Goal: Task Accomplishment & Management: Use online tool/utility

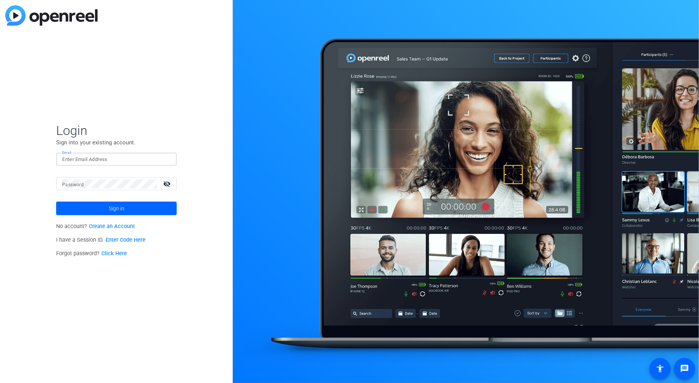
click at [75, 160] on input "Email" at bounding box center [116, 159] width 109 height 9
click at [95, 157] on input "Email" at bounding box center [116, 159] width 109 height 9
type input "chris.joslin@dxc.com"
click at [113, 188] on div at bounding box center [109, 183] width 95 height 13
click at [116, 253] on link "Click Here" at bounding box center [114, 253] width 26 height 6
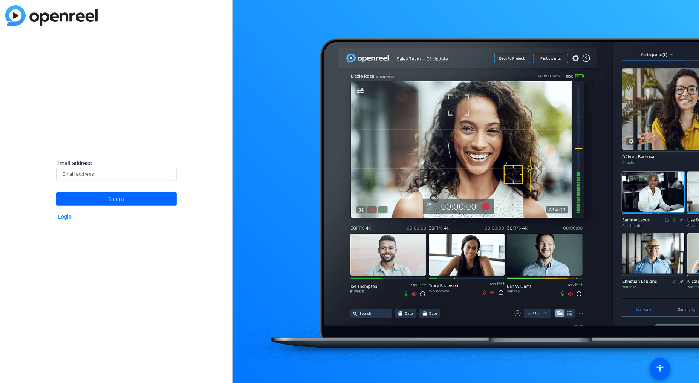
click at [98, 174] on input at bounding box center [116, 174] width 109 height 9
type input "chris.joslin@fortune.com"
click at [56, 192] on button "Submit" at bounding box center [116, 199] width 121 height 14
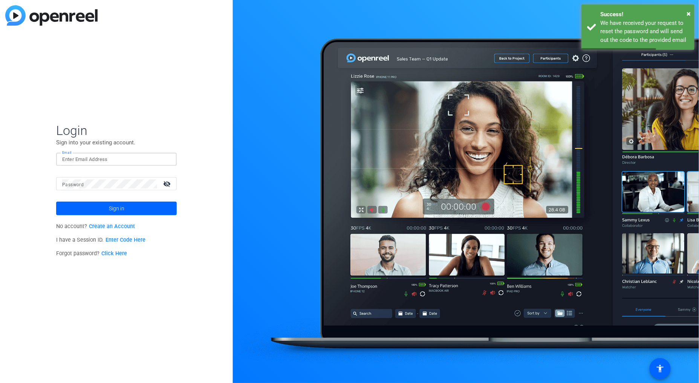
click at [109, 163] on input "Email" at bounding box center [116, 159] width 109 height 9
drag, startPoint x: 107, startPoint y: 288, endPoint x: 100, endPoint y: 279, distance: 11.0
click at [104, 285] on div "Login Sign into your existing account. Email Password visibility_off Sign in No…" at bounding box center [116, 191] width 233 height 383
click at [113, 254] on link "Click Here" at bounding box center [114, 253] width 26 height 6
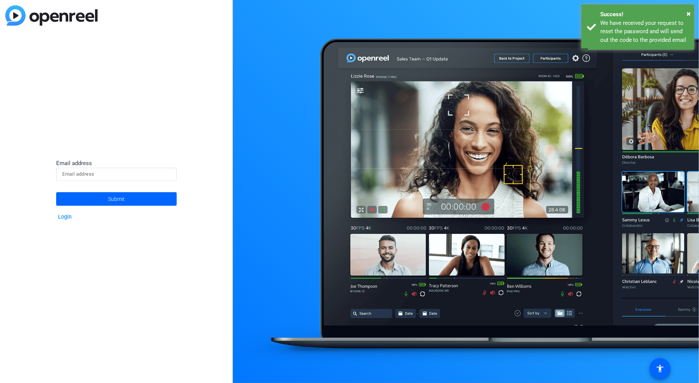
click at [105, 177] on input at bounding box center [116, 174] width 109 height 9
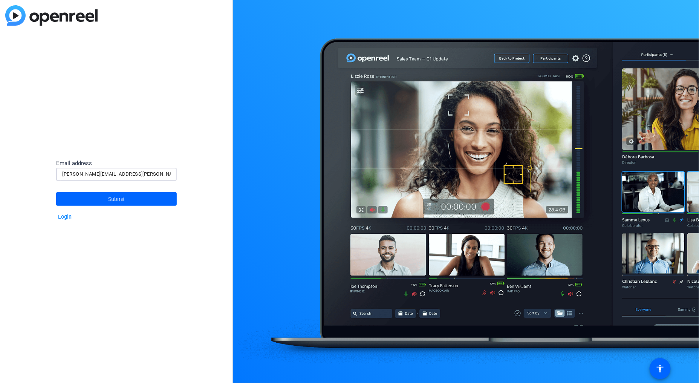
type input "chris.joslin@dxc.com"
click at [56, 192] on button "Submit" at bounding box center [116, 199] width 121 height 14
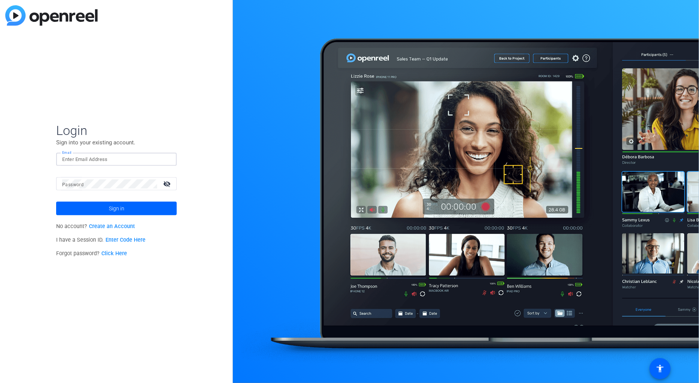
click at [85, 158] on input "Email" at bounding box center [116, 159] width 109 height 9
type input "chris.joslin@dxc.com"
click at [112, 209] on span "Sign in" at bounding box center [116, 208] width 15 height 19
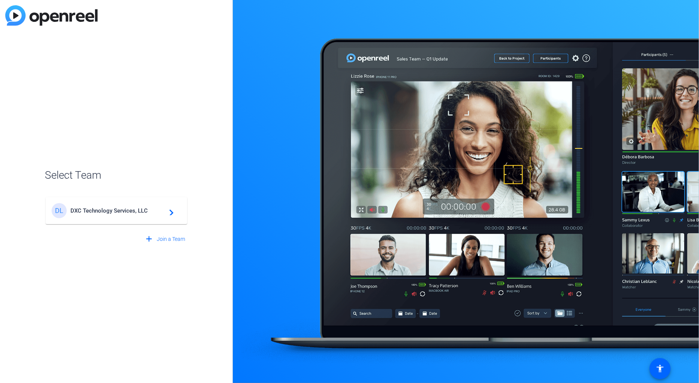
click at [153, 104] on div "Select Team DL DXC Technology Services, LLC navigate_next add Join a Team" at bounding box center [116, 191] width 233 height 383
click at [147, 206] on div "DL DXC Technology Services, LLC navigate_next" at bounding box center [117, 210] width 130 height 15
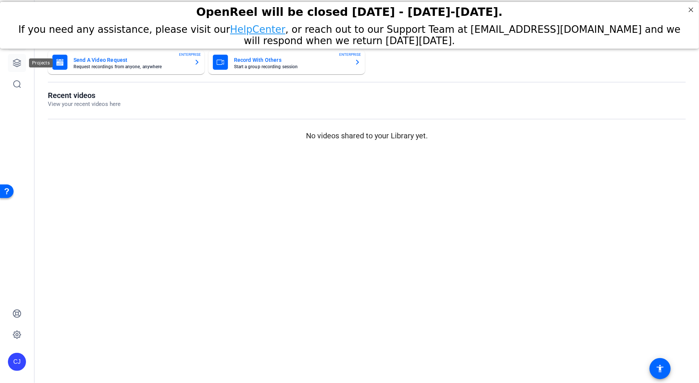
click at [18, 71] on link at bounding box center [17, 63] width 18 height 18
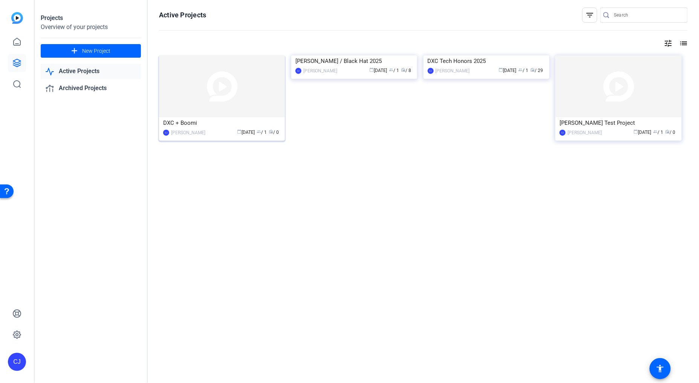
click at [237, 95] on img at bounding box center [222, 86] width 126 height 62
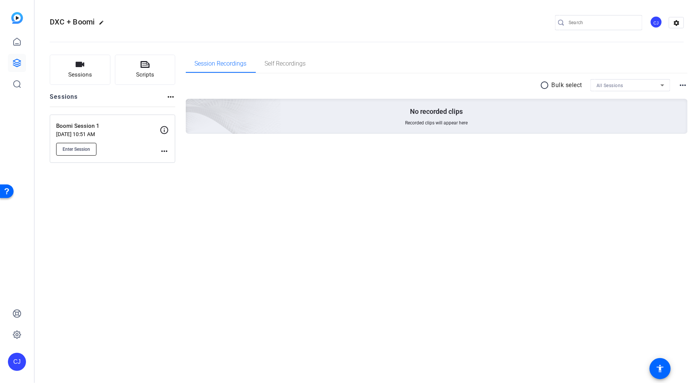
click at [87, 146] on span "Enter Session" at bounding box center [77, 149] width 28 height 6
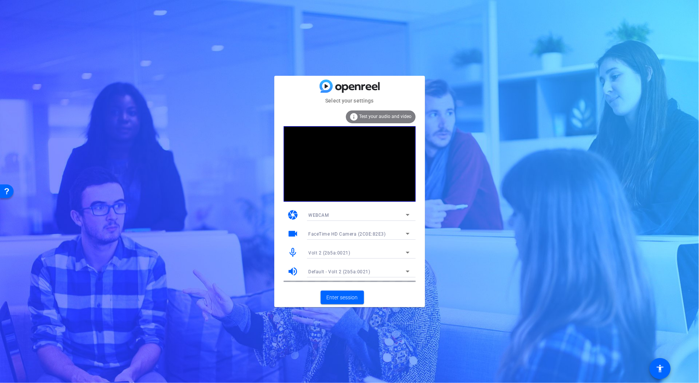
click at [409, 254] on icon at bounding box center [407, 252] width 9 height 9
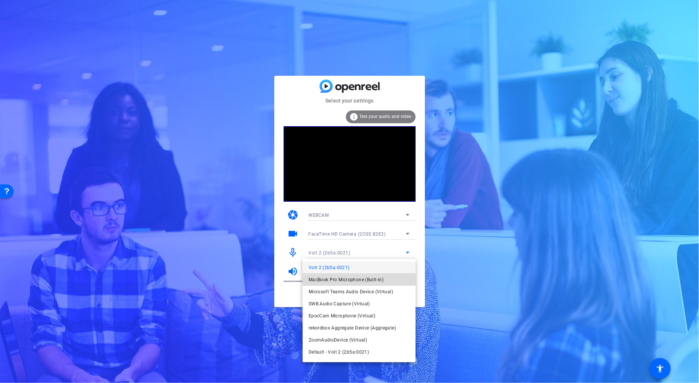
click at [385, 281] on mat-option "MacBook Pro Microphone (Built-in)" at bounding box center [359, 280] width 113 height 12
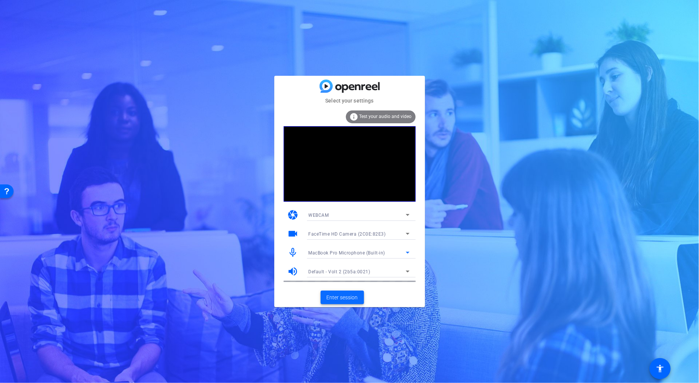
click at [354, 297] on span "Enter session" at bounding box center [342, 297] width 31 height 8
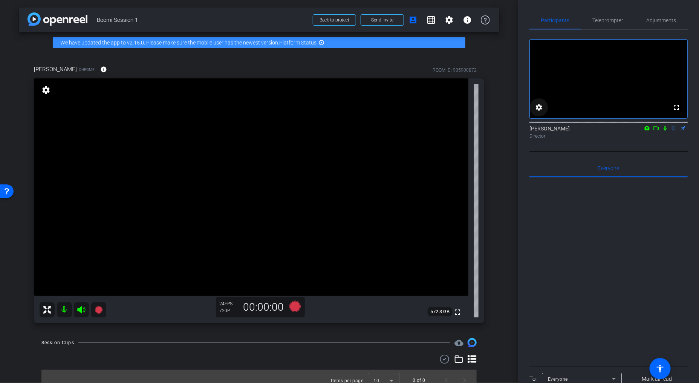
click at [540, 112] on mat-icon "settings" at bounding box center [538, 107] width 9 height 9
click at [637, 160] on div at bounding box center [349, 191] width 699 height 383
click at [669, 20] on span "Adjustments" at bounding box center [661, 20] width 30 height 5
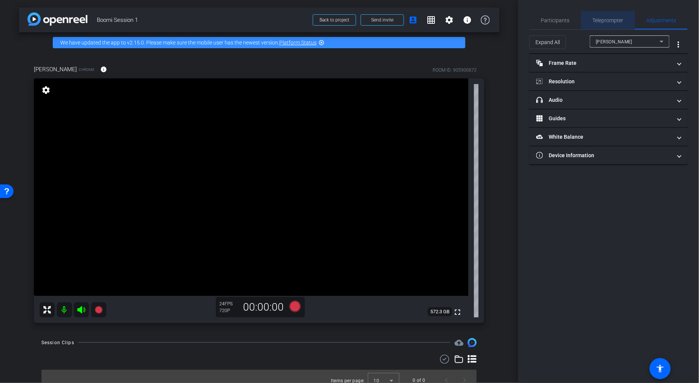
click at [627, 20] on div "Teleprompter" at bounding box center [608, 20] width 54 height 18
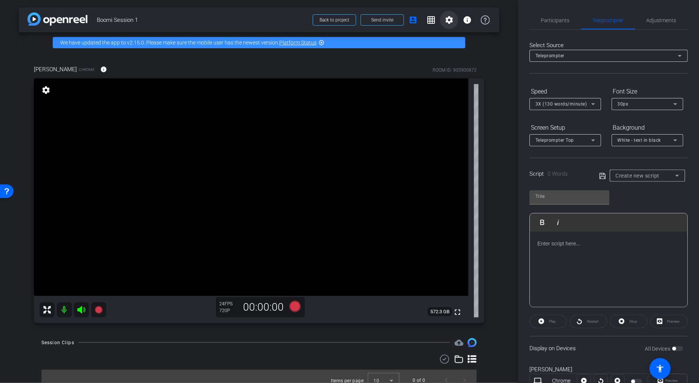
click at [449, 20] on mat-icon "settings" at bounding box center [449, 19] width 9 height 9
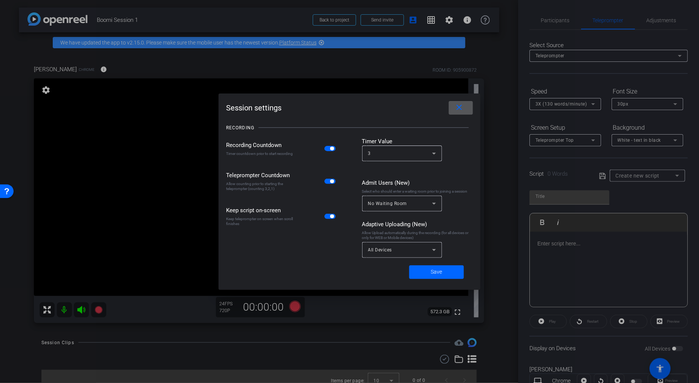
click at [463, 110] on mat-icon "close" at bounding box center [459, 107] width 9 height 9
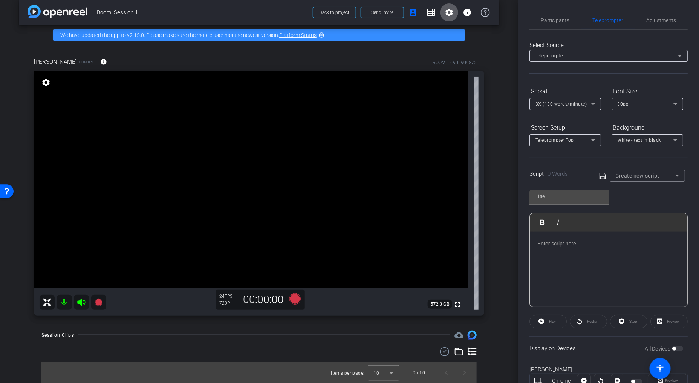
scroll to position [5, 0]
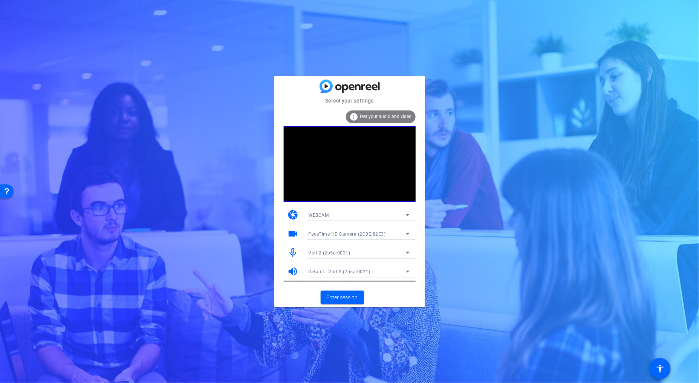
click at [407, 250] on icon at bounding box center [407, 252] width 9 height 9
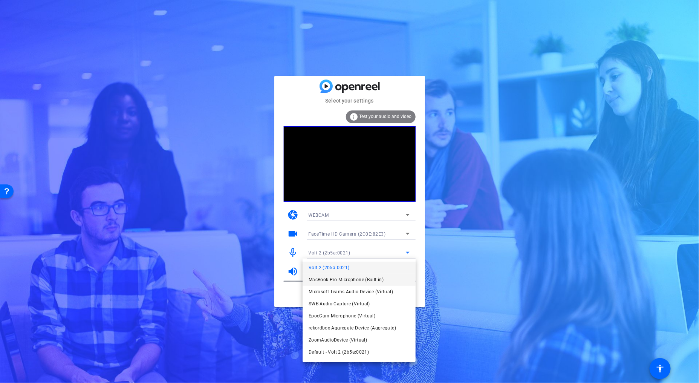
click at [366, 283] on span "MacBook Pro Microphone (Built-in)" at bounding box center [346, 279] width 75 height 9
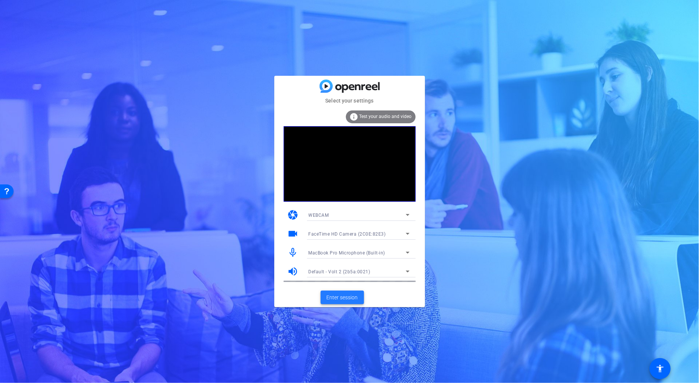
click at [348, 296] on span "Enter session" at bounding box center [342, 297] width 31 height 8
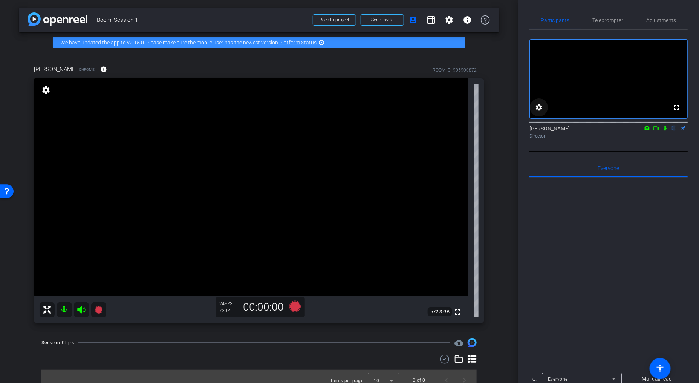
click at [537, 112] on mat-icon "settings" at bounding box center [538, 107] width 9 height 9
click at [537, 117] on div at bounding box center [349, 191] width 699 height 383
click at [665, 131] on icon at bounding box center [665, 127] width 6 height 5
click at [665, 131] on icon at bounding box center [665, 128] width 4 height 5
click at [47, 94] on mat-icon "settings" at bounding box center [46, 90] width 11 height 9
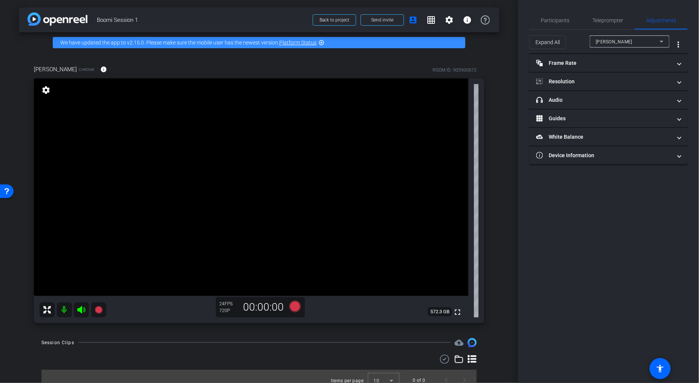
click at [374, 64] on div "[PERSON_NAME] Chrome info ROOM ID: 905900872" at bounding box center [259, 69] width 450 height 18
click at [452, 18] on mat-icon "settings" at bounding box center [449, 19] width 9 height 9
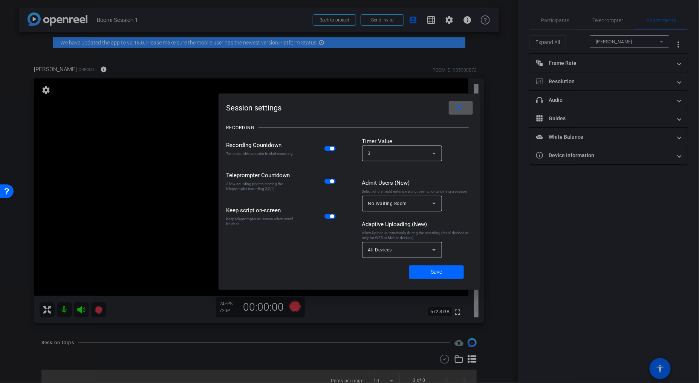
click at [461, 108] on mat-icon "close" at bounding box center [459, 107] width 9 height 9
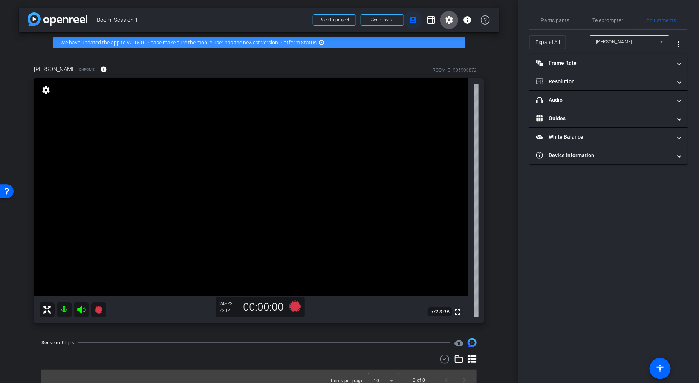
click at [413, 22] on mat-icon "account_box" at bounding box center [412, 19] width 9 height 9
click at [48, 90] on mat-icon "settings" at bounding box center [46, 90] width 11 height 9
click at [607, 21] on span "Teleprompter" at bounding box center [608, 20] width 31 height 5
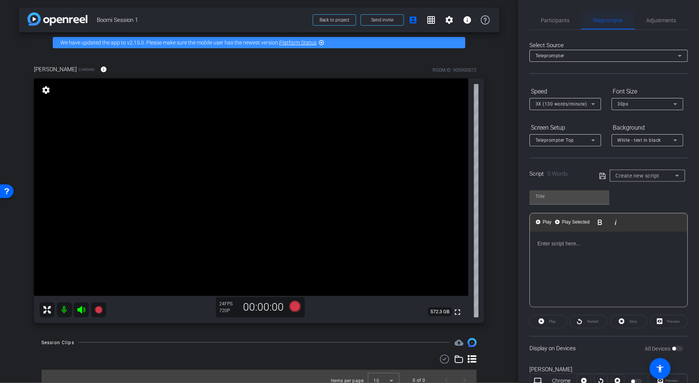
drag, startPoint x: 553, startPoint y: 21, endPoint x: 587, endPoint y: 19, distance: 33.6
click at [553, 21] on span "Participants" at bounding box center [555, 20] width 29 height 5
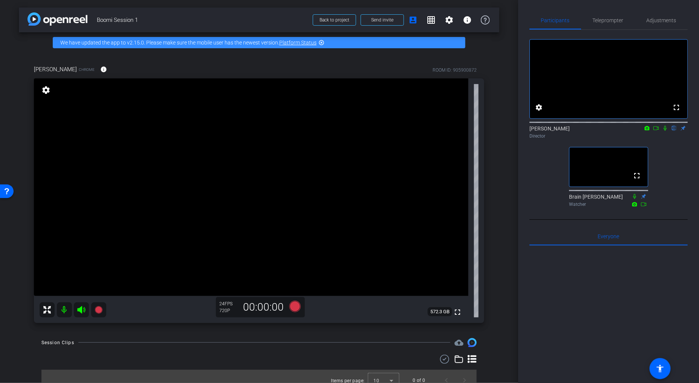
click at [665, 131] on icon at bounding box center [664, 128] width 3 height 5
click at [665, 131] on icon at bounding box center [665, 128] width 4 height 5
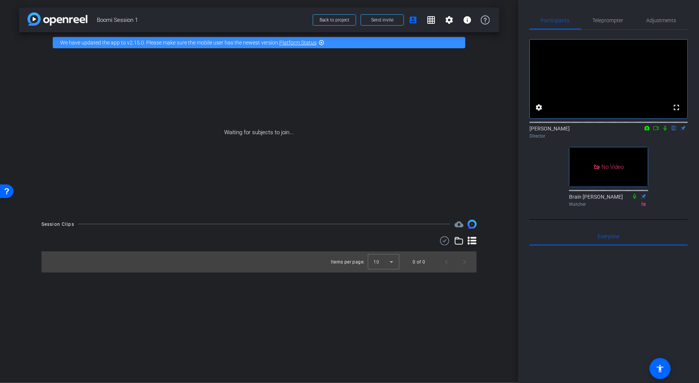
click at [234, 90] on div "Waiting for subjects to join..." at bounding box center [259, 132] width 480 height 159
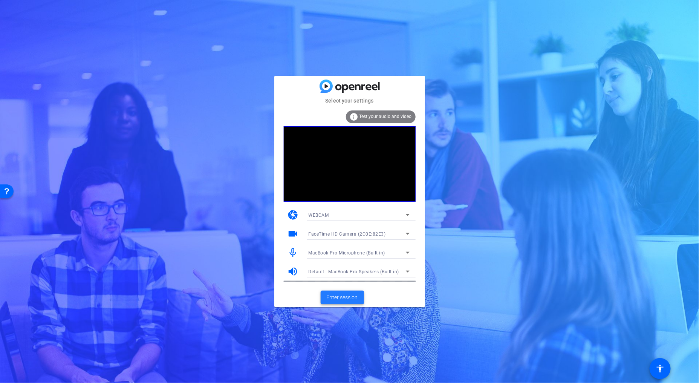
click at [355, 296] on span "Enter session" at bounding box center [342, 297] width 31 height 8
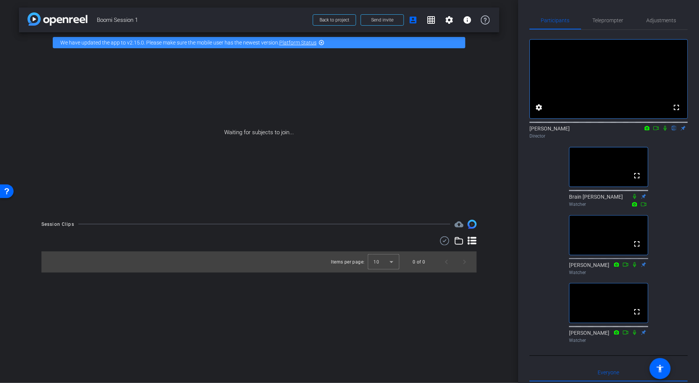
click at [666, 131] on icon at bounding box center [664, 128] width 3 height 5
click at [656, 131] on icon at bounding box center [656, 127] width 6 height 5
click at [664, 131] on icon at bounding box center [665, 127] width 6 height 5
click at [663, 131] on icon at bounding box center [665, 127] width 6 height 5
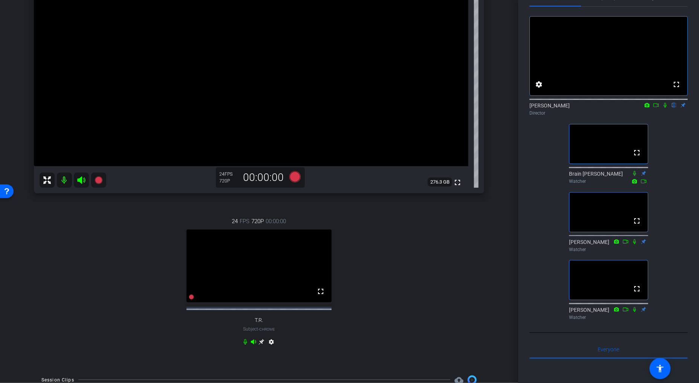
scroll to position [131, 0]
click at [263, 344] on icon at bounding box center [261, 341] width 6 height 6
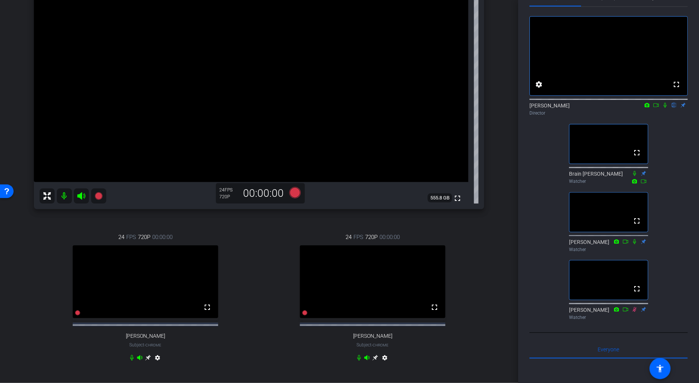
scroll to position [116, 0]
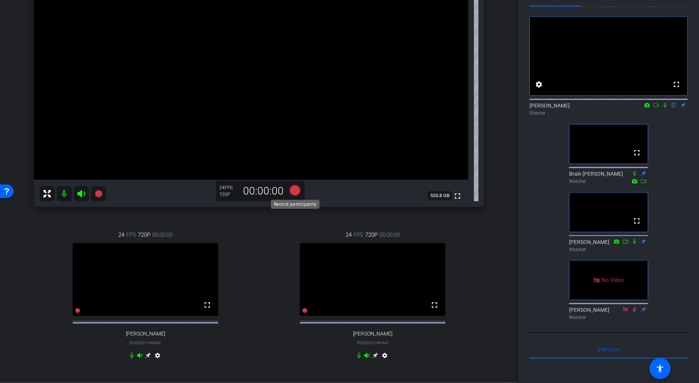
click at [296, 189] on icon at bounding box center [294, 190] width 11 height 11
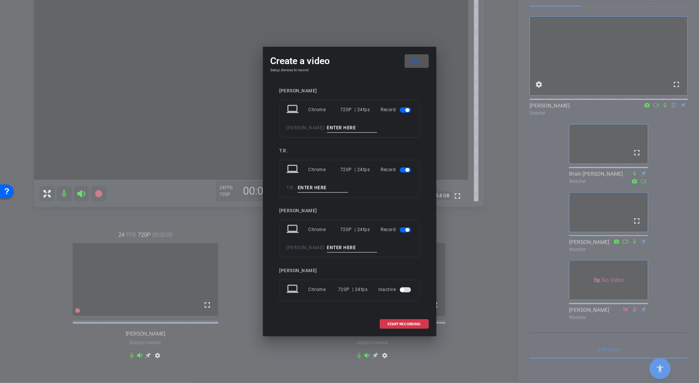
click at [407, 110] on span "button" at bounding box center [407, 110] width 4 height 4
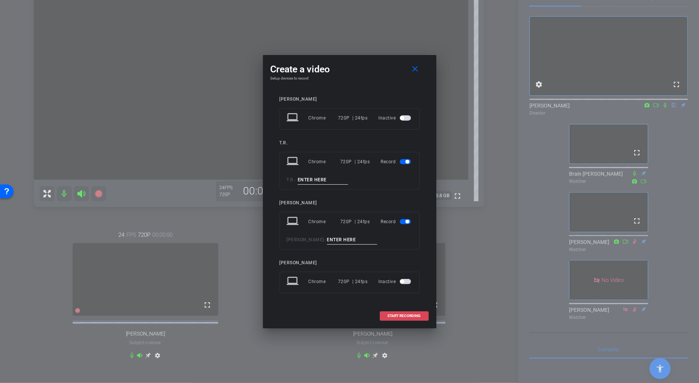
click at [395, 314] on span "START RECORDING" at bounding box center [404, 316] width 33 height 4
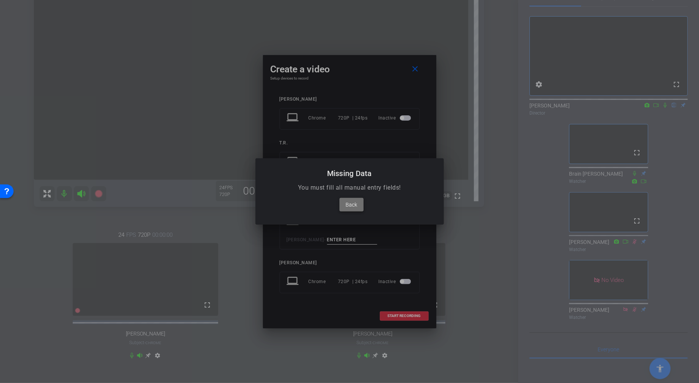
click at [352, 206] on span "Back" at bounding box center [351, 204] width 12 height 9
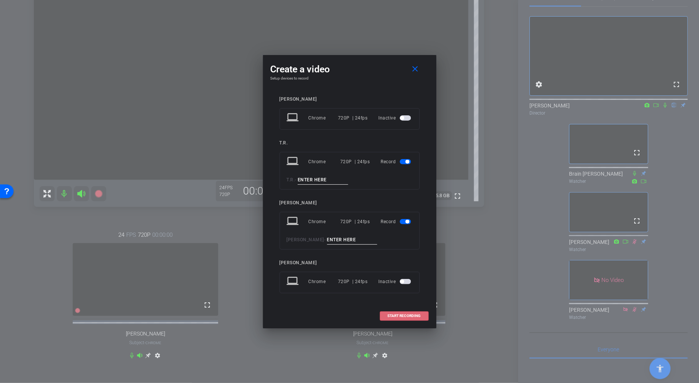
click at [321, 179] on input at bounding box center [323, 179] width 50 height 9
type input "Test"
click at [354, 240] on input at bounding box center [352, 239] width 50 height 9
type input "Test"
click at [406, 315] on span "START RECORDING" at bounding box center [404, 316] width 33 height 4
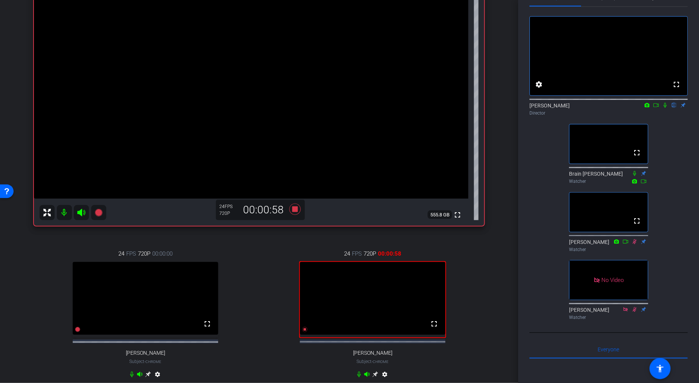
scroll to position [99, 0]
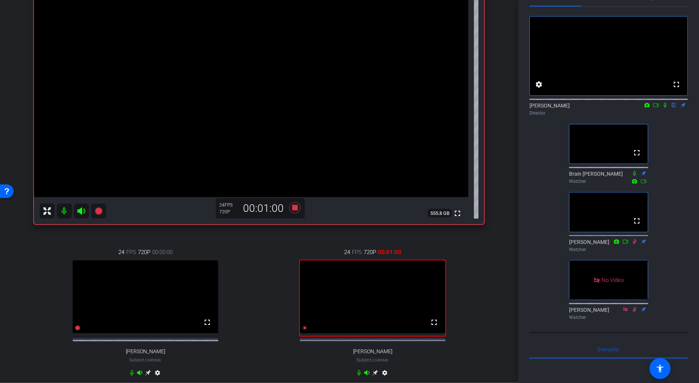
click at [376, 376] on icon at bounding box center [375, 373] width 6 height 6
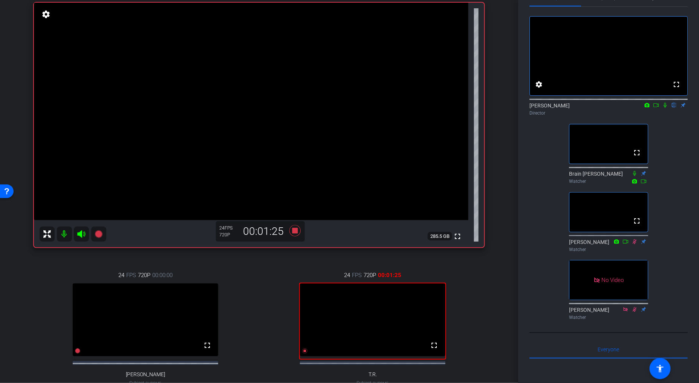
scroll to position [75, 0]
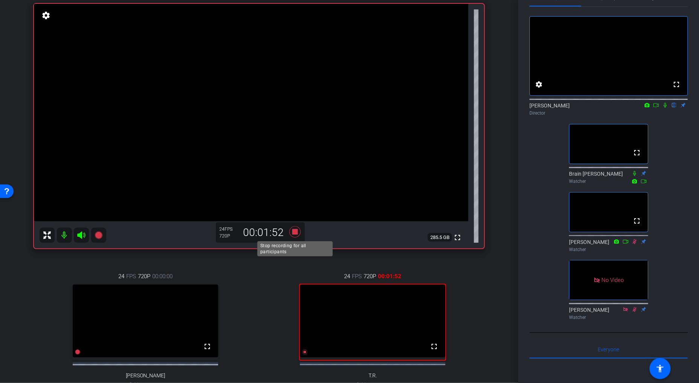
click at [295, 230] on icon at bounding box center [294, 231] width 11 height 11
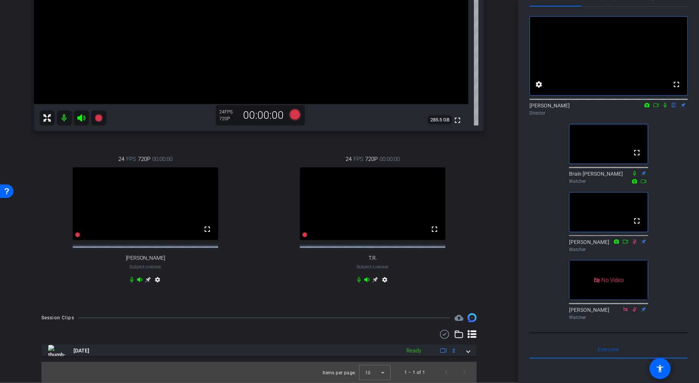
scroll to position [198, 0]
drag, startPoint x: 467, startPoint y: 351, endPoint x: 469, endPoint y: 346, distance: 5.1
click at [467, 350] on span at bounding box center [468, 351] width 3 height 8
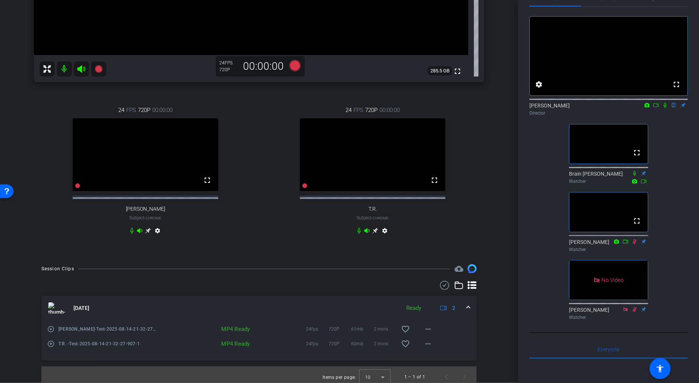
scroll to position [251, 0]
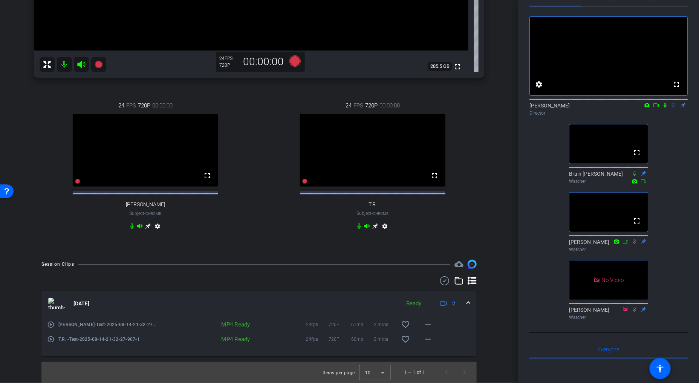
click at [666, 108] on icon at bounding box center [664, 105] width 3 height 5
click at [665, 108] on icon at bounding box center [665, 104] width 6 height 5
click at [666, 108] on icon at bounding box center [665, 104] width 6 height 5
click at [53, 325] on mat-icon "play_circle_outline" at bounding box center [51, 325] width 8 height 8
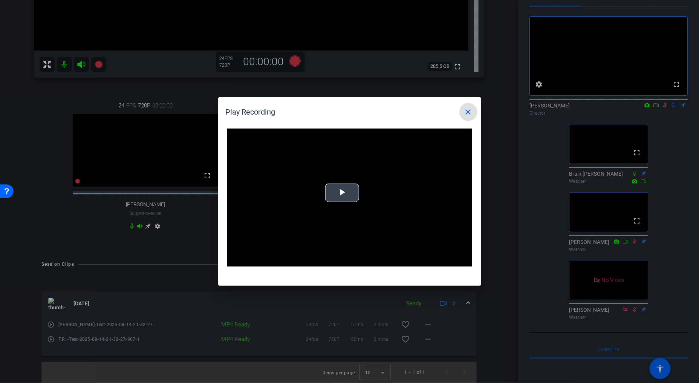
click at [342, 193] on span "Video Player" at bounding box center [342, 193] width 0 height 0
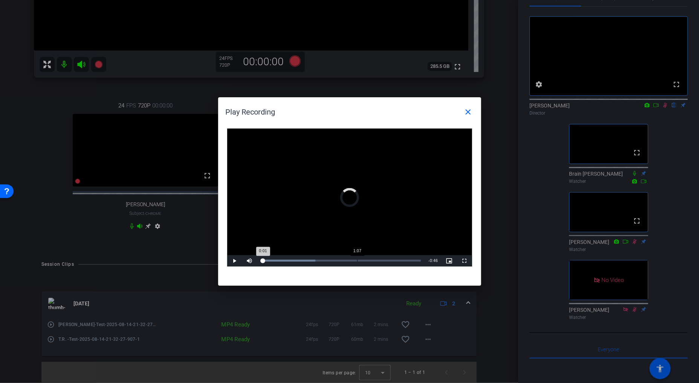
click at [357, 261] on div "1:07" at bounding box center [357, 261] width 0 height 2
click at [232, 261] on span "Video Player" at bounding box center [234, 261] width 15 height 0
click at [467, 112] on mat-icon "close" at bounding box center [468, 111] width 9 height 9
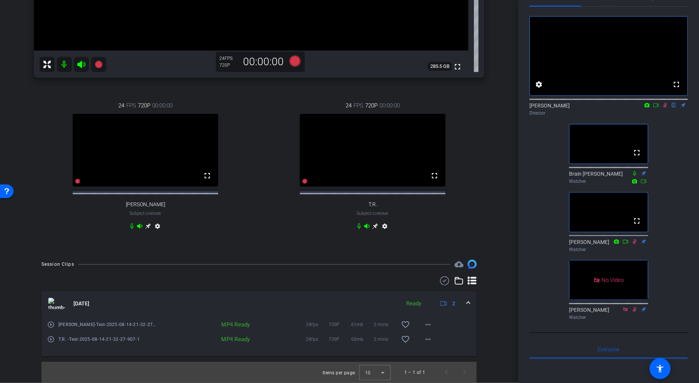
click at [51, 341] on mat-icon "play_circle_outline" at bounding box center [51, 339] width 8 height 8
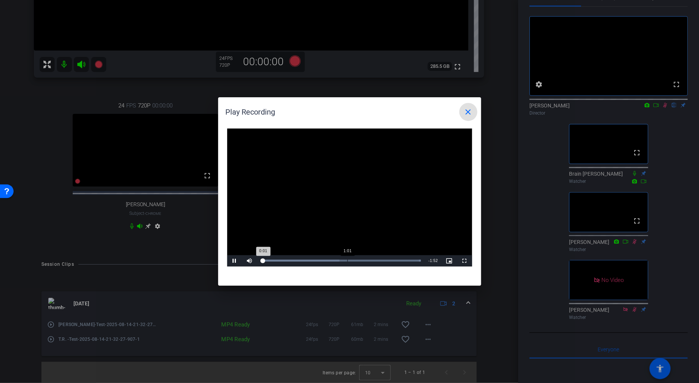
click at [347, 263] on div "Loaded : 100.00% 1:01 0:01" at bounding box center [341, 260] width 168 height 11
click at [383, 263] on div "Loaded : 100.00% 1:26 1:01" at bounding box center [341, 260] width 168 height 11
click at [472, 112] on mat-icon "close" at bounding box center [468, 111] width 9 height 9
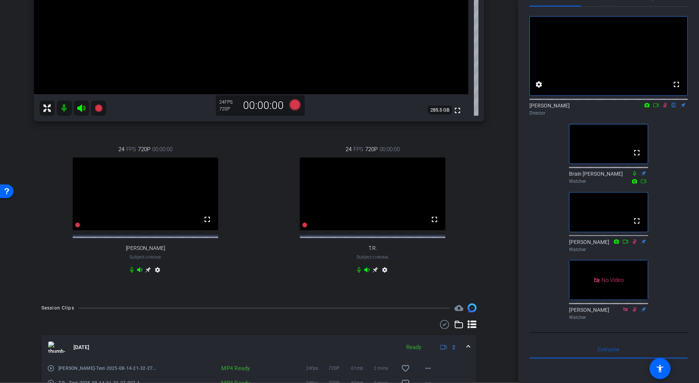
scroll to position [197, 0]
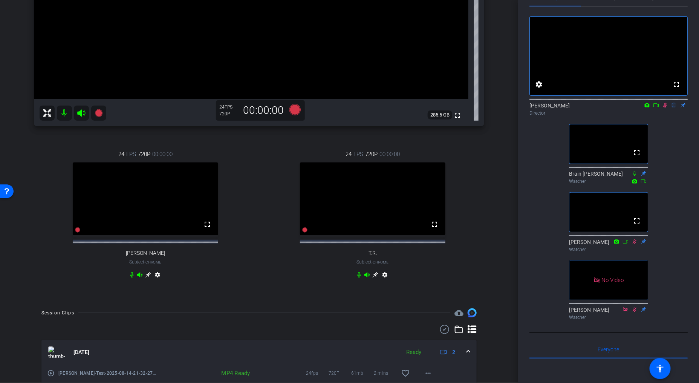
click at [665, 108] on icon at bounding box center [665, 105] width 4 height 5
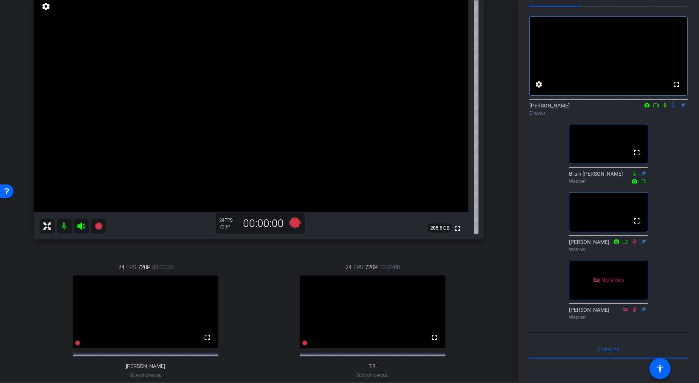
scroll to position [77, 0]
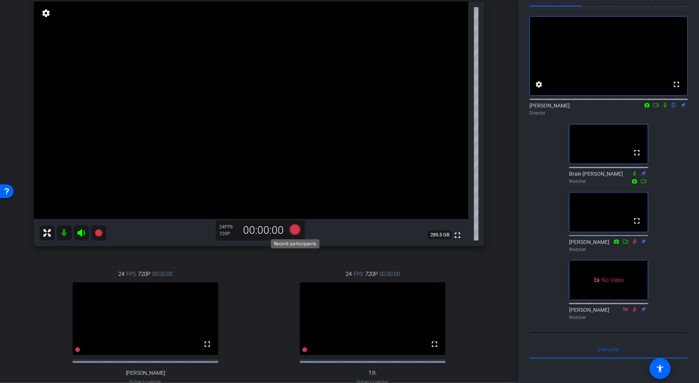
click at [293, 230] on icon at bounding box center [294, 229] width 11 height 11
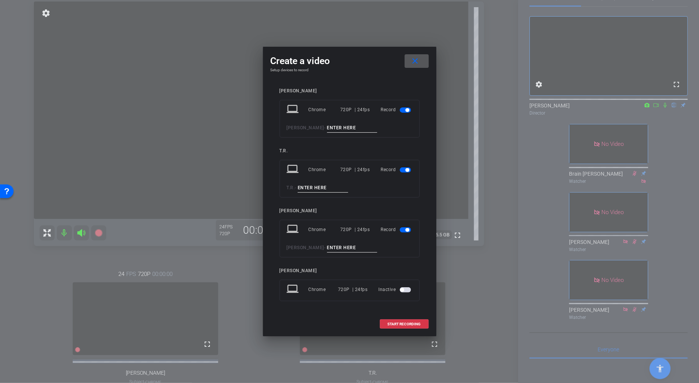
click at [315, 185] on input at bounding box center [323, 187] width 50 height 9
type input "Take 1"
click at [339, 248] on input at bounding box center [352, 247] width 50 height 9
type input "Take 2"
click at [406, 110] on span "button" at bounding box center [407, 110] width 4 height 4
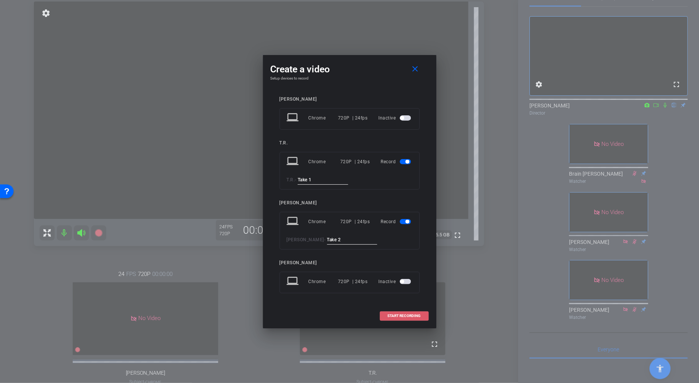
click at [410, 314] on span "START RECORDING" at bounding box center [404, 316] width 33 height 4
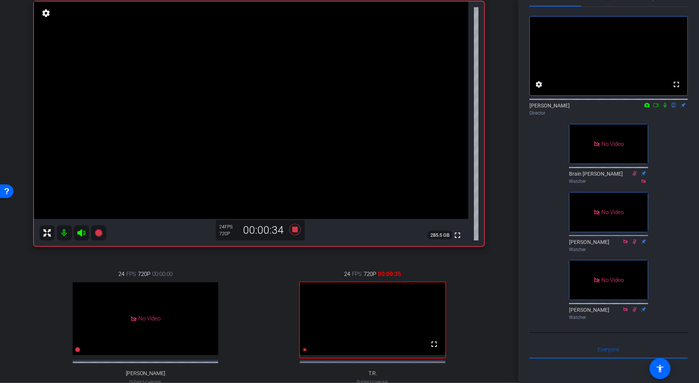
click at [666, 108] on icon at bounding box center [665, 104] width 6 height 5
click at [656, 108] on icon at bounding box center [656, 104] width 6 height 5
click at [671, 108] on icon at bounding box center [674, 105] width 6 height 5
click at [665, 108] on icon at bounding box center [665, 105] width 6 height 5
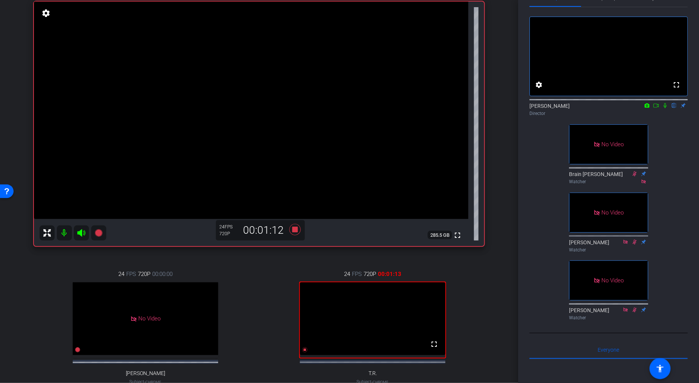
drag, startPoint x: 664, startPoint y: 115, endPoint x: 659, endPoint y: 116, distance: 5.3
click at [664, 108] on icon at bounding box center [665, 105] width 6 height 5
click at [658, 108] on icon at bounding box center [656, 105] width 6 height 5
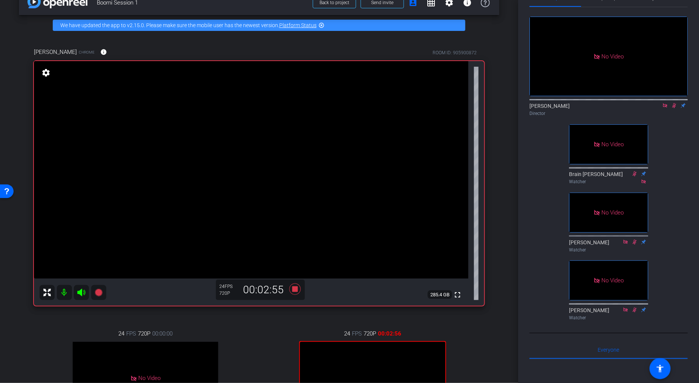
scroll to position [15, 0]
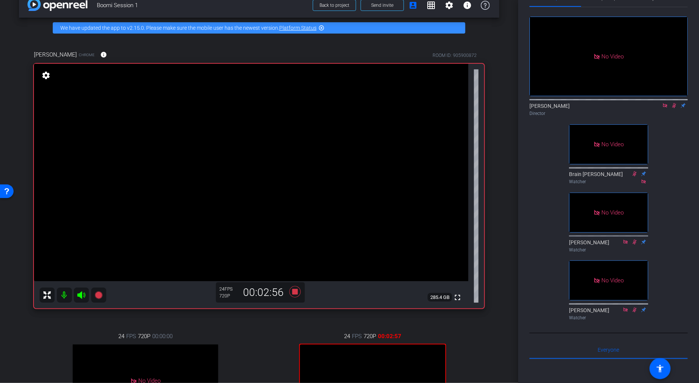
click at [677, 108] on icon at bounding box center [674, 105] width 6 height 5
click at [674, 108] on icon at bounding box center [673, 105] width 3 height 5
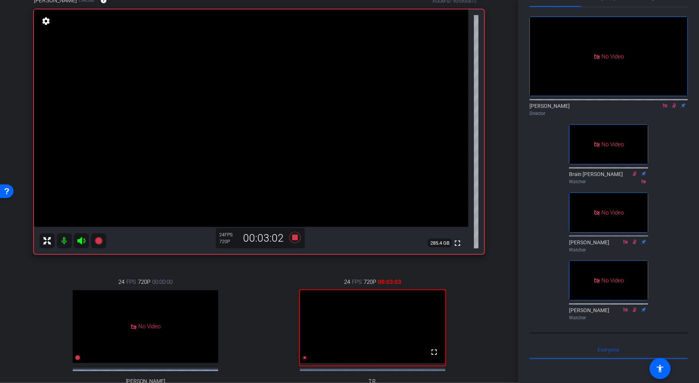
scroll to position [79, 0]
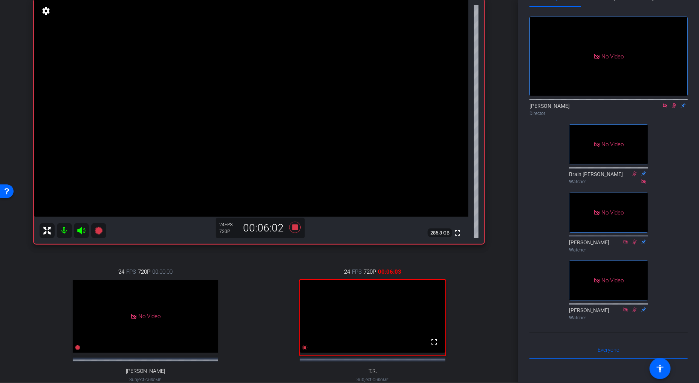
click at [674, 108] on icon at bounding box center [674, 105] width 4 height 5
click at [665, 108] on icon at bounding box center [665, 105] width 6 height 5
click at [653, 109] on mat-icon at bounding box center [655, 105] width 9 height 7
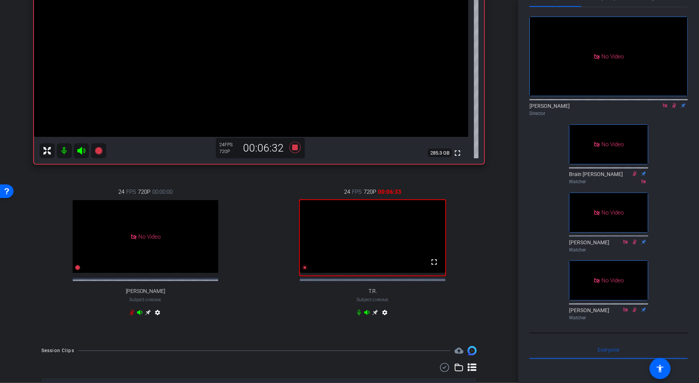
scroll to position [158, 0]
click at [151, 316] on icon at bounding box center [148, 313] width 6 height 6
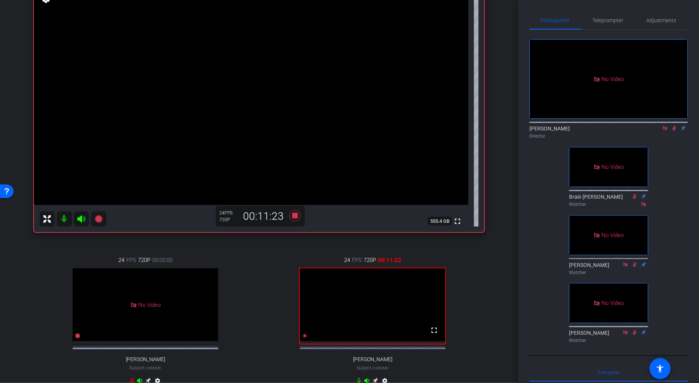
scroll to position [70, 0]
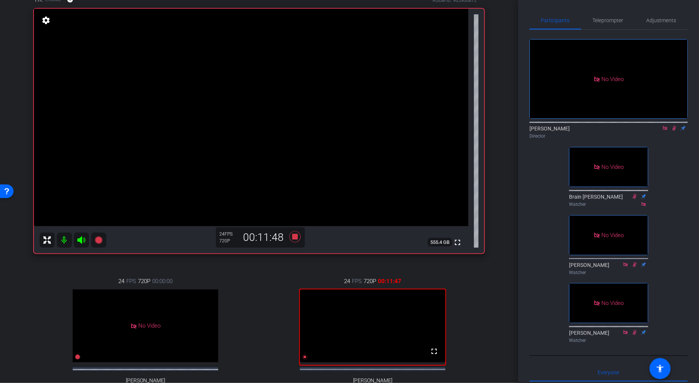
click at [674, 131] on icon at bounding box center [674, 128] width 4 height 5
click at [666, 130] on icon at bounding box center [665, 128] width 4 height 4
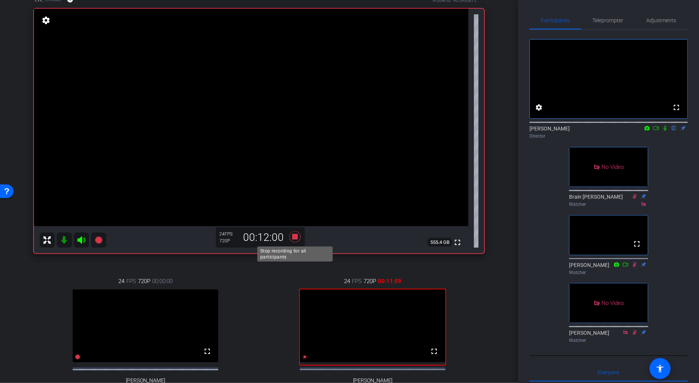
click at [294, 237] on icon at bounding box center [294, 236] width 11 height 11
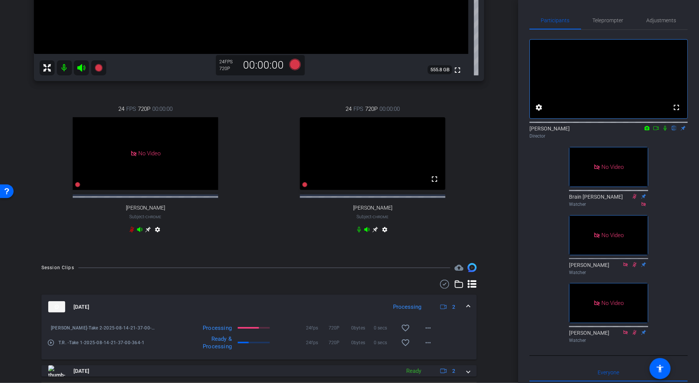
scroll to position [237, 0]
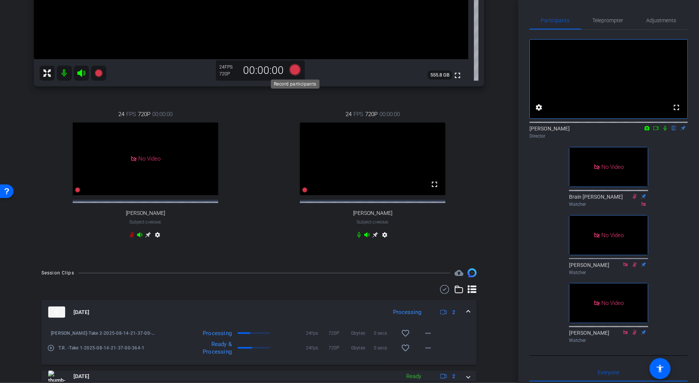
click at [294, 70] on icon at bounding box center [294, 69] width 11 height 11
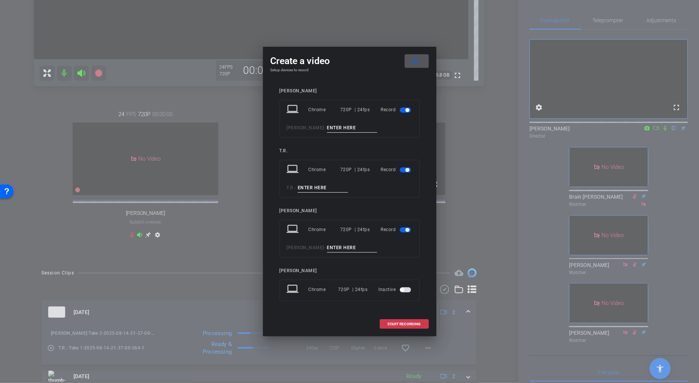
click at [321, 186] on input at bounding box center [323, 187] width 50 height 9
type input "Take 2"
click at [342, 248] on input at bounding box center [352, 247] width 50 height 9
type input "Take 2"
click at [408, 110] on span "button" at bounding box center [407, 110] width 4 height 4
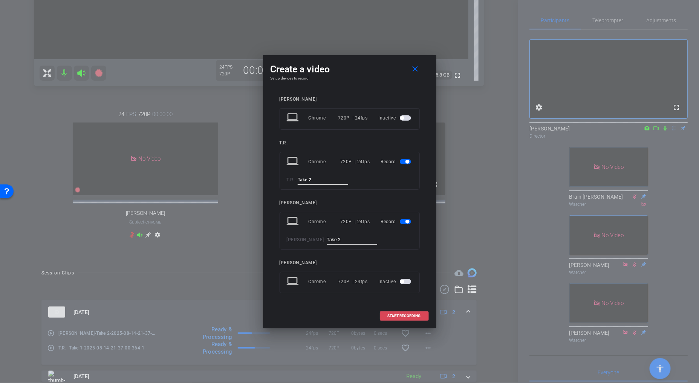
click at [408, 314] on span "START RECORDING" at bounding box center [404, 316] width 33 height 4
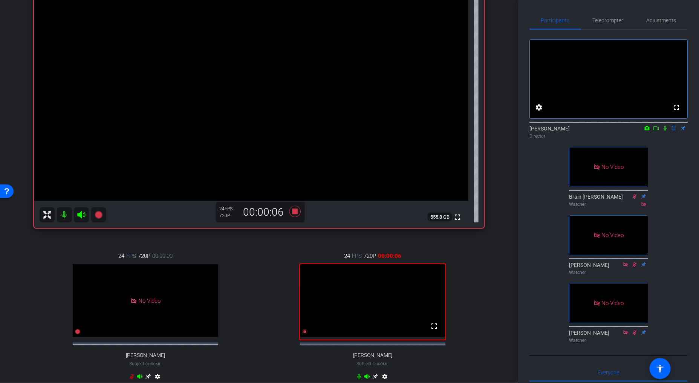
scroll to position [72, 0]
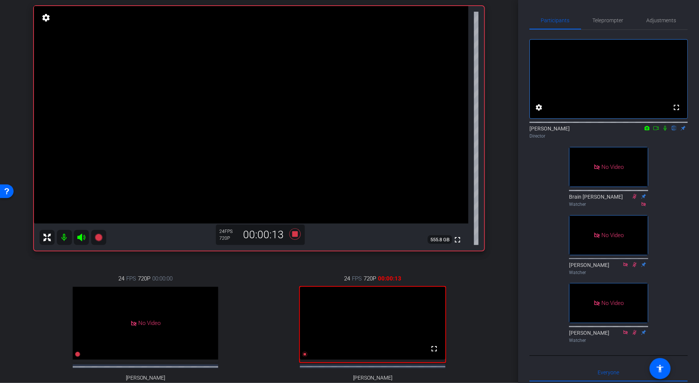
click at [665, 131] on icon at bounding box center [665, 127] width 6 height 5
click at [658, 131] on icon at bounding box center [656, 127] width 6 height 5
click at [673, 131] on icon at bounding box center [674, 128] width 4 height 5
click at [675, 131] on icon at bounding box center [673, 128] width 3 height 5
click at [674, 131] on icon at bounding box center [674, 127] width 6 height 5
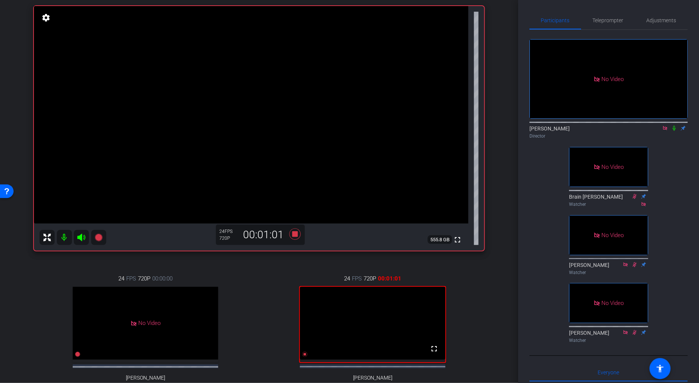
click at [672, 131] on icon at bounding box center [674, 127] width 6 height 5
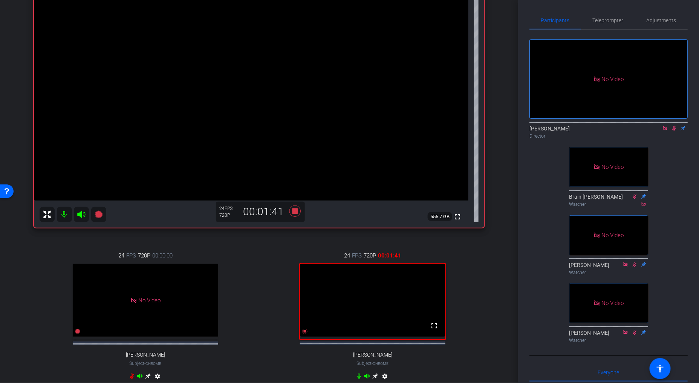
scroll to position [97, 0]
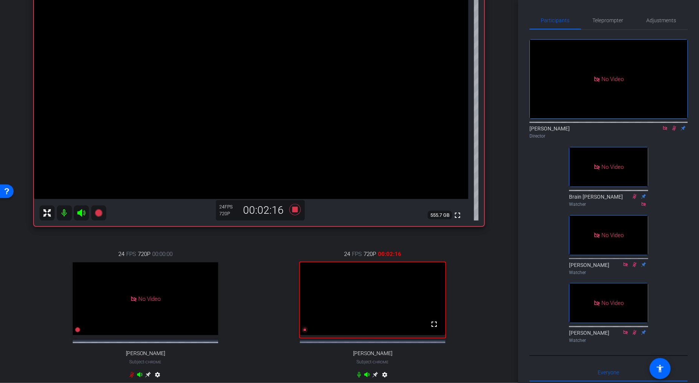
click at [673, 131] on icon at bounding box center [674, 128] width 4 height 5
click at [668, 131] on mat-icon at bounding box center [664, 128] width 9 height 7
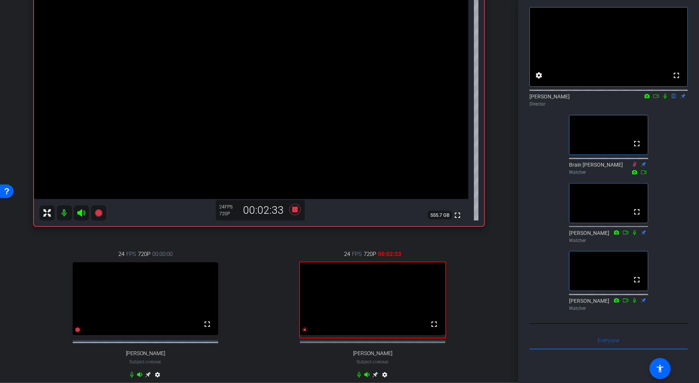
scroll to position [34, 0]
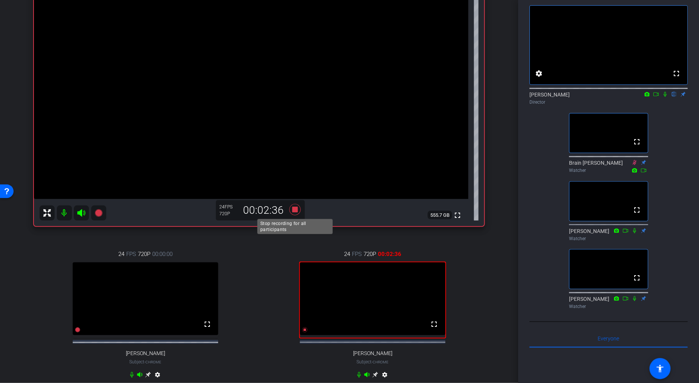
click at [295, 209] on icon at bounding box center [294, 209] width 11 height 11
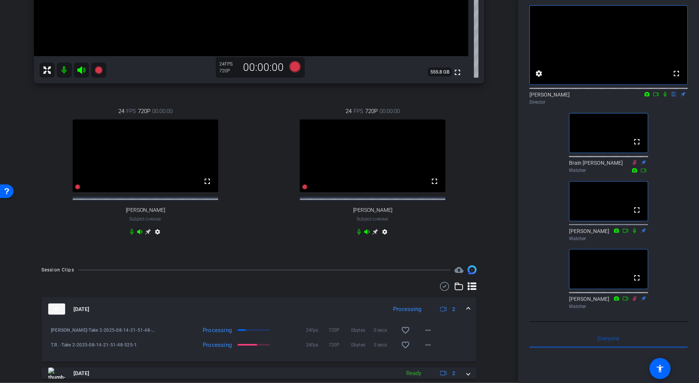
scroll to position [285, 0]
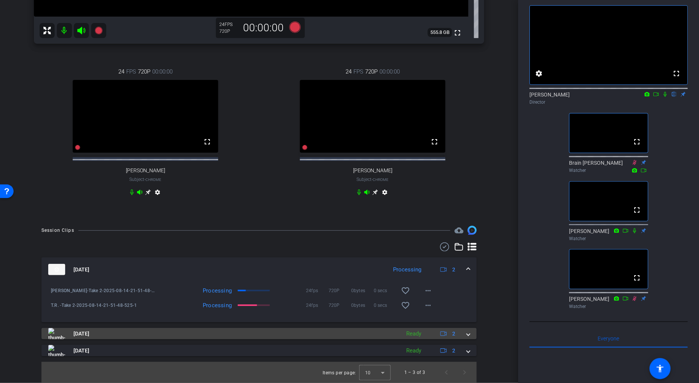
click at [471, 334] on mat-expansion-panel-header "[DATE] Ready 2" at bounding box center [258, 333] width 435 height 11
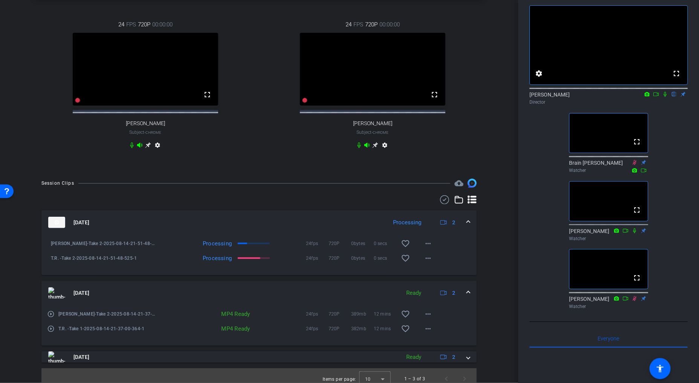
scroll to position [339, 0]
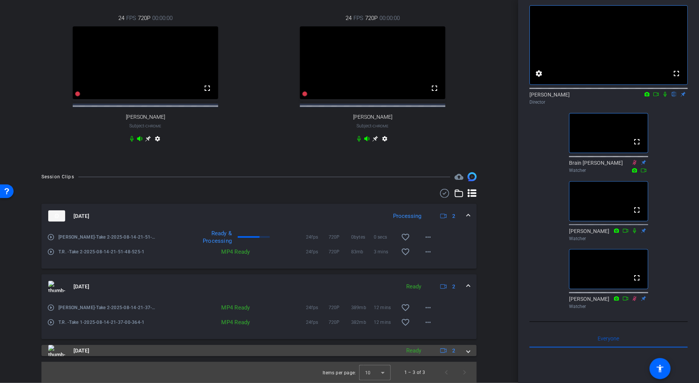
click at [467, 351] on span at bounding box center [468, 351] width 3 height 8
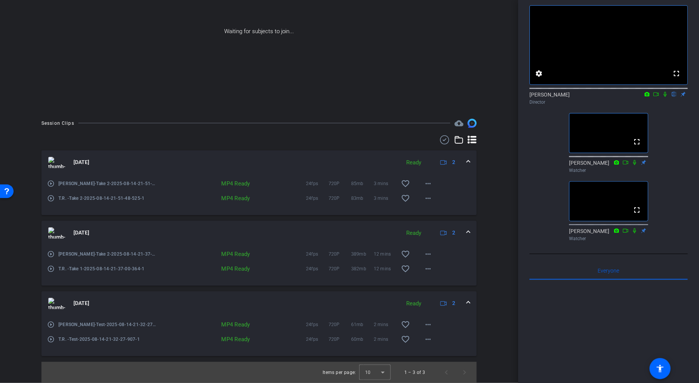
scroll to position [0, 0]
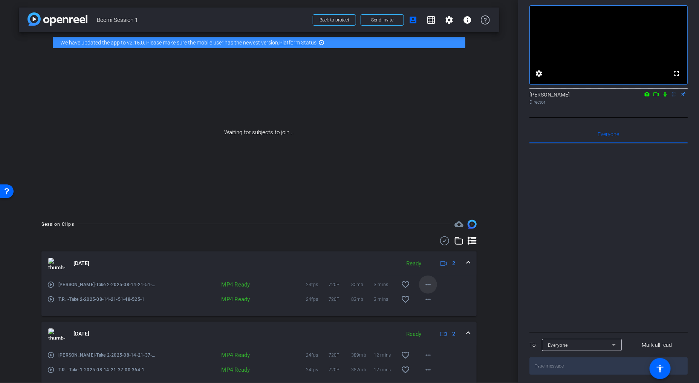
click at [426, 284] on mat-icon "more_horiz" at bounding box center [427, 284] width 9 height 9
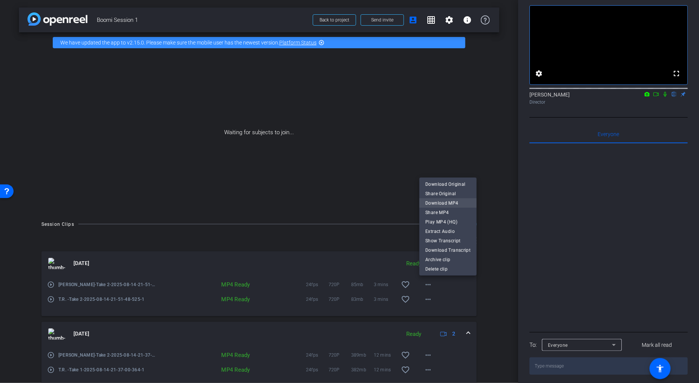
click at [445, 202] on span "Download MP4" at bounding box center [447, 202] width 45 height 9
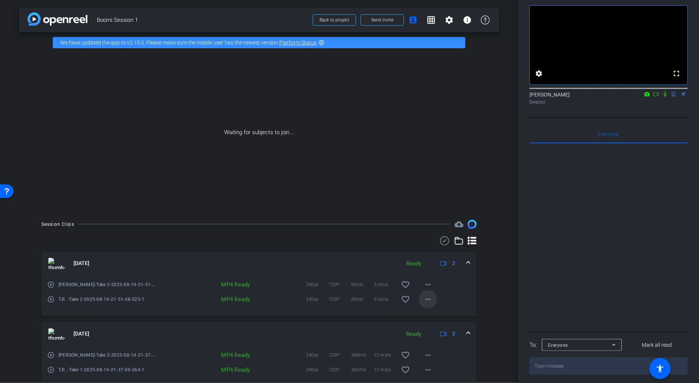
click at [427, 300] on mat-icon "more_horiz" at bounding box center [427, 299] width 9 height 9
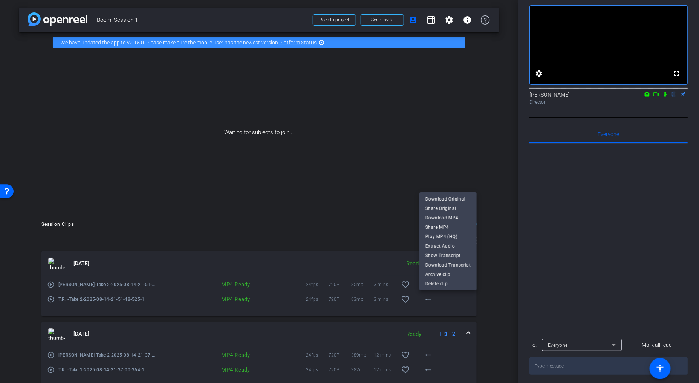
click at [439, 351] on div at bounding box center [349, 191] width 699 height 383
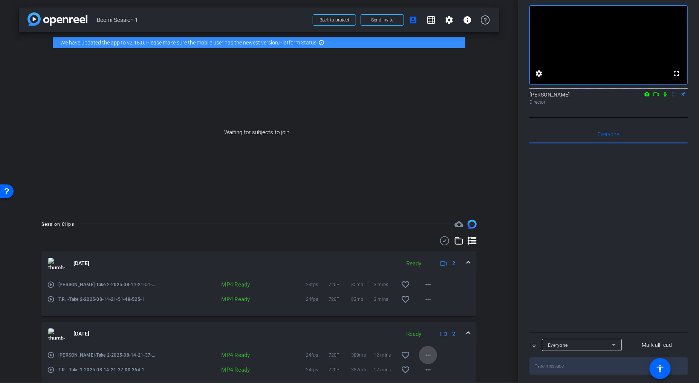
click at [431, 355] on mat-icon "more_horiz" at bounding box center [427, 354] width 9 height 9
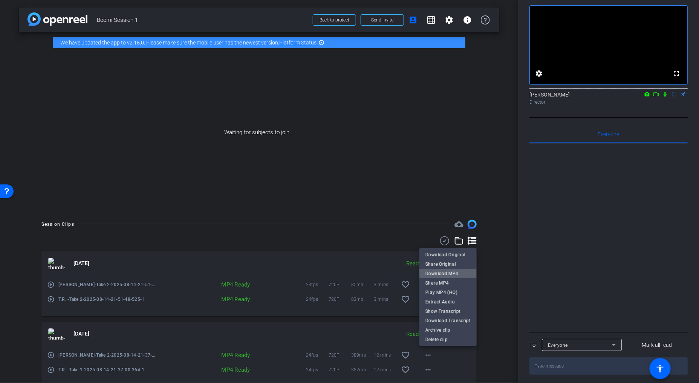
click at [440, 272] on span "Download MP4" at bounding box center [447, 273] width 45 height 9
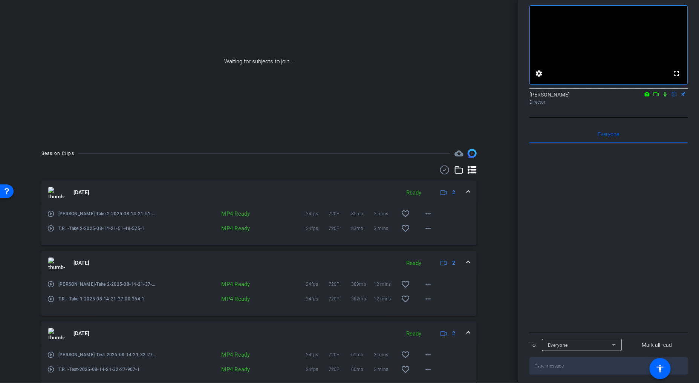
scroll to position [76, 0]
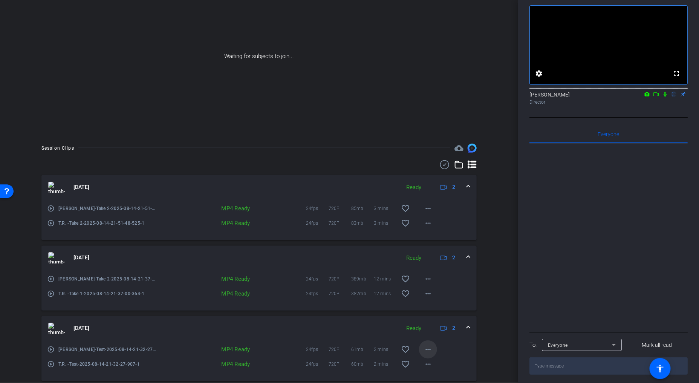
click at [428, 350] on mat-icon "more_horiz" at bounding box center [427, 349] width 9 height 9
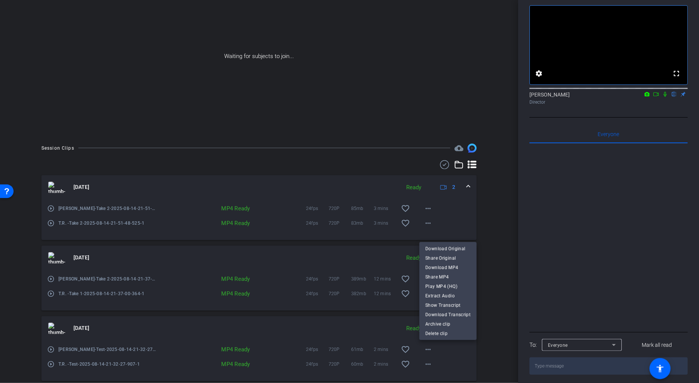
click at [379, 325] on div at bounding box center [349, 191] width 699 height 383
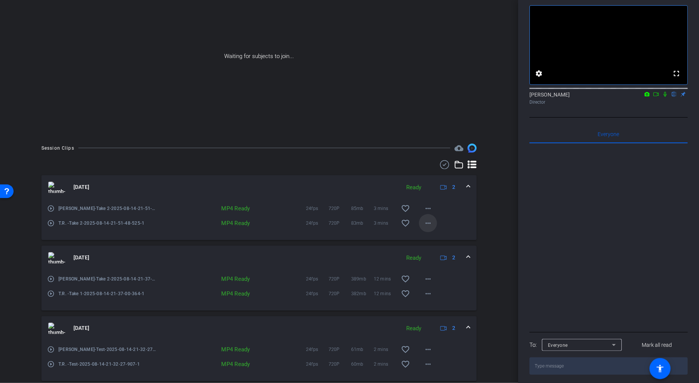
click at [431, 224] on mat-icon "more_horiz" at bounding box center [427, 223] width 9 height 9
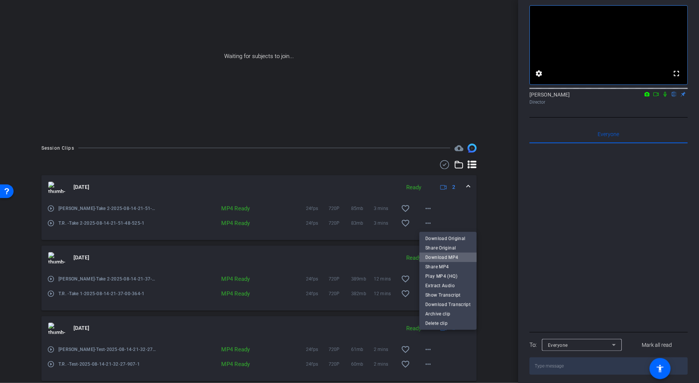
click at [448, 255] on span "Download MP4" at bounding box center [447, 257] width 45 height 9
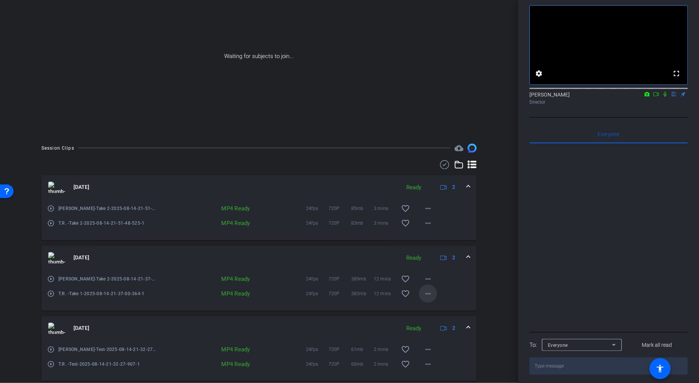
scroll to position [101, 0]
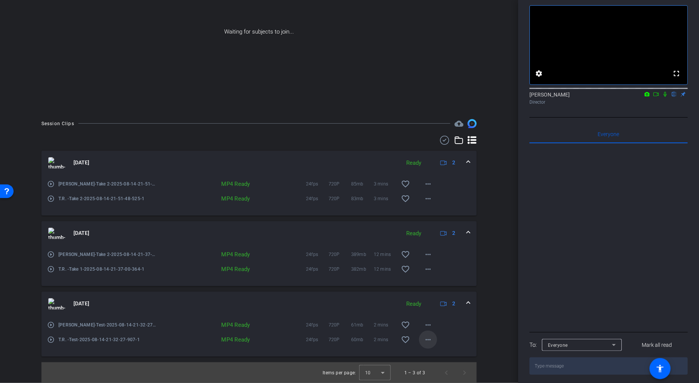
click at [426, 335] on mat-icon "more_horiz" at bounding box center [427, 339] width 9 height 9
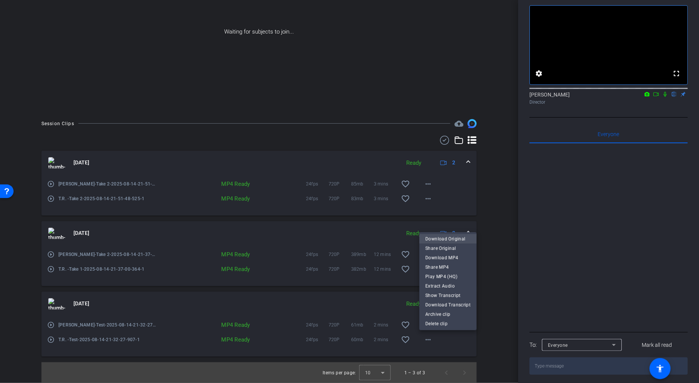
click at [460, 240] on span "Download Original" at bounding box center [447, 238] width 45 height 9
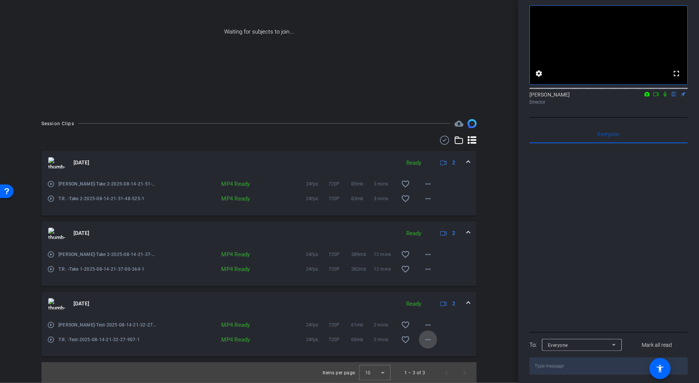
click at [427, 336] on mat-icon "more_horiz" at bounding box center [427, 339] width 9 height 9
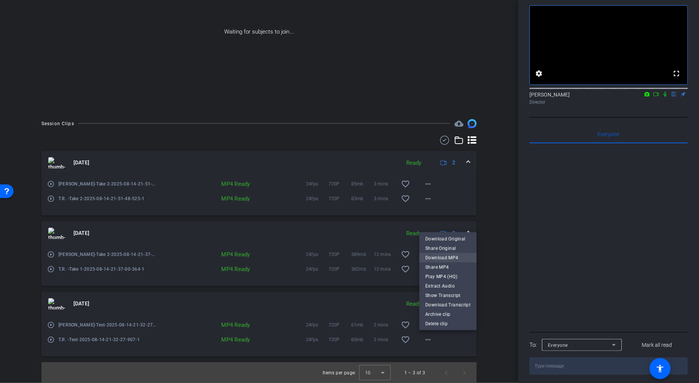
click at [449, 255] on span "Download MP4" at bounding box center [447, 257] width 45 height 9
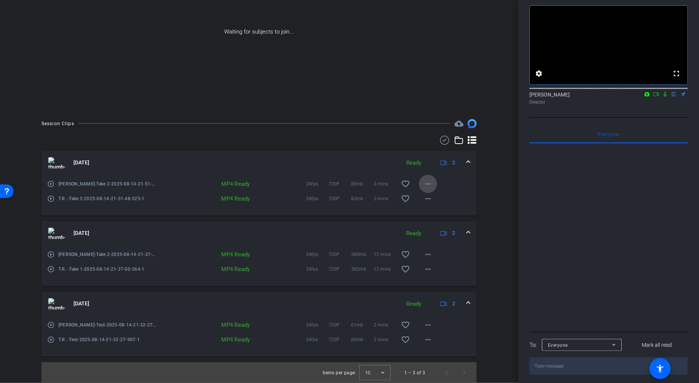
click at [426, 182] on mat-icon "more_horiz" at bounding box center [427, 183] width 9 height 9
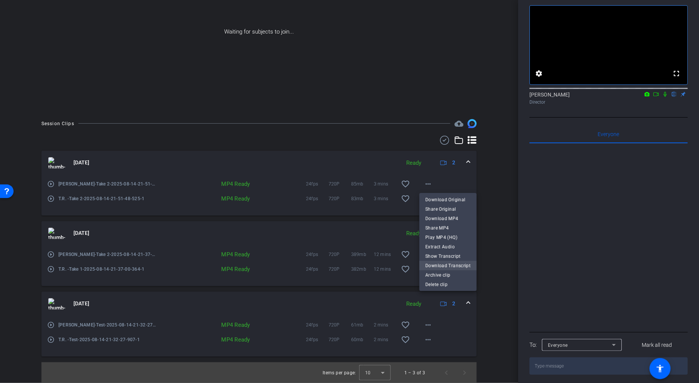
click at [454, 263] on span "Download Transcript" at bounding box center [447, 265] width 45 height 9
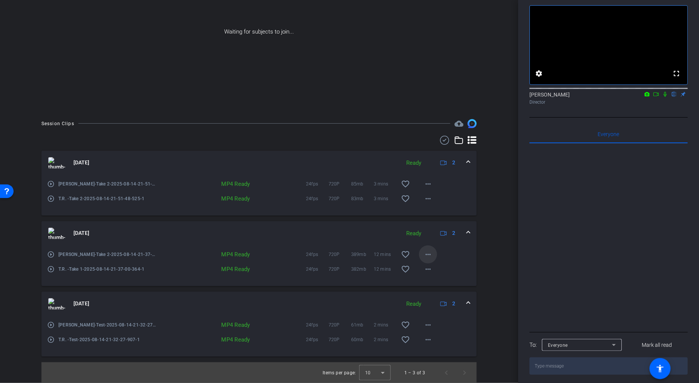
click at [433, 255] on span at bounding box center [428, 254] width 18 height 18
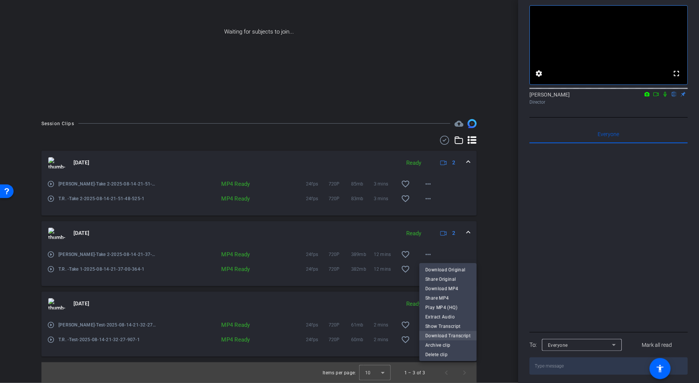
click at [451, 332] on span "Download Transcript" at bounding box center [447, 335] width 45 height 9
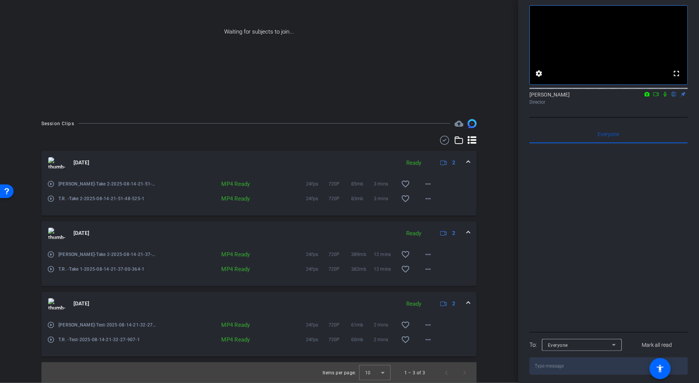
click at [500, 251] on div "arrow_back Boomi Session 1 Back to project Send invite account_box grid_on sett…" at bounding box center [259, 90] width 518 height 383
click at [427, 200] on mat-icon "more_horiz" at bounding box center [427, 198] width 9 height 9
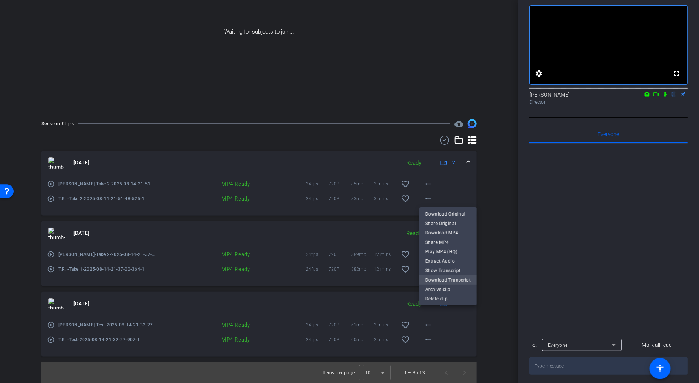
click at [446, 278] on span "Download Transcript" at bounding box center [447, 279] width 45 height 9
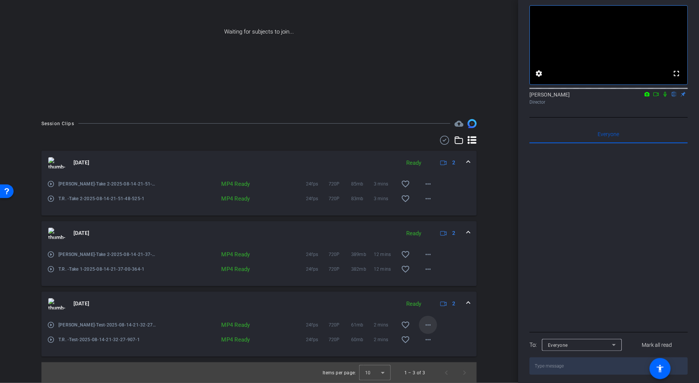
click at [431, 321] on mat-icon "more_horiz" at bounding box center [427, 324] width 9 height 9
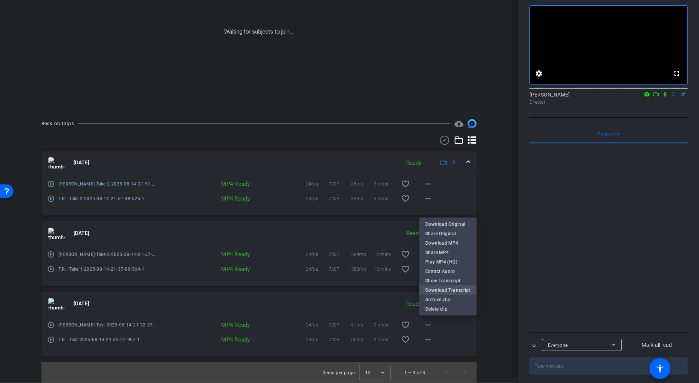
click at [438, 289] on span "Download Transcript" at bounding box center [447, 290] width 45 height 9
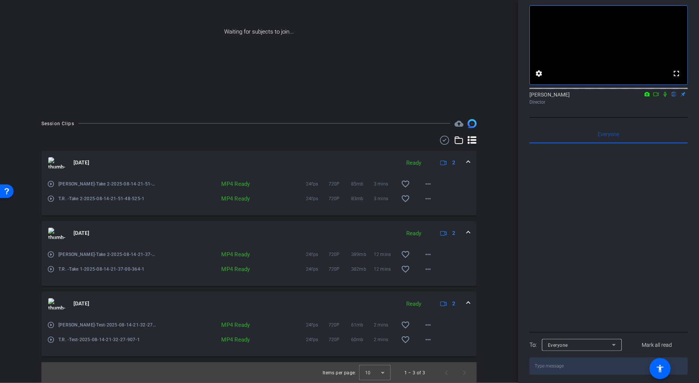
click at [478, 245] on div "Session Clips cloud_upload [DATE] Ready 2 play_circle_outline [PERSON_NAME]-Tak…" at bounding box center [259, 251] width 480 height 264
click at [432, 272] on mat-icon "more_horiz" at bounding box center [427, 268] width 9 height 9
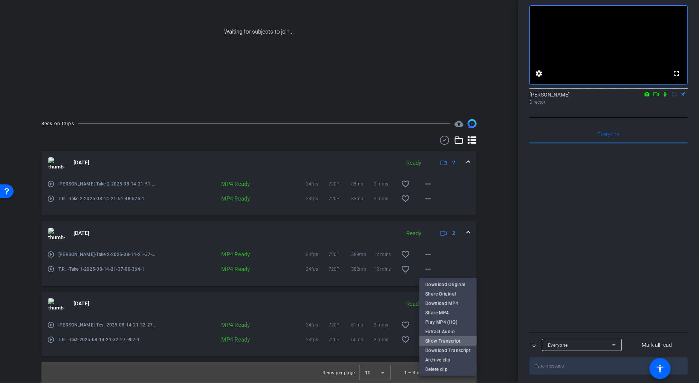
click at [448, 337] on span "Show Transcript" at bounding box center [447, 340] width 45 height 9
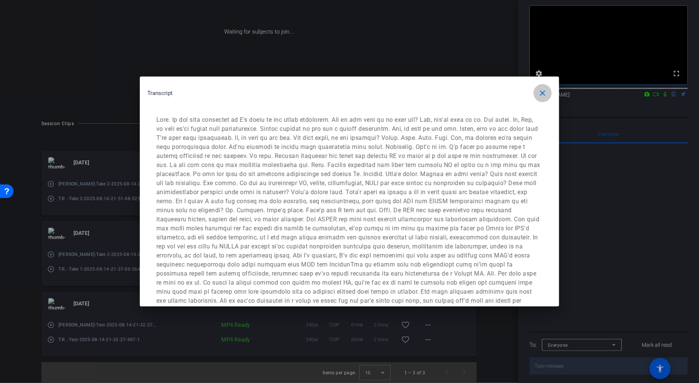
click at [544, 93] on mat-icon "close" at bounding box center [542, 93] width 9 height 9
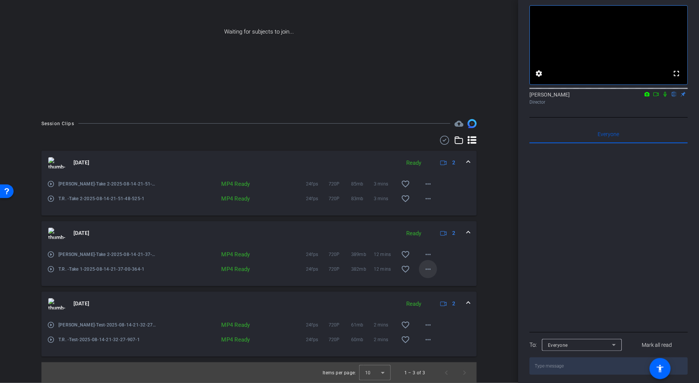
click at [433, 267] on span at bounding box center [428, 269] width 18 height 18
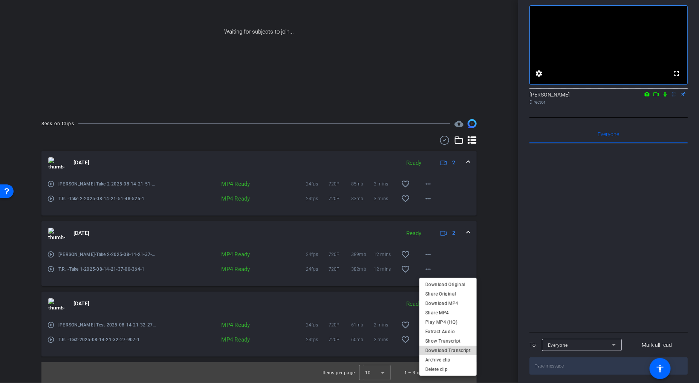
click at [462, 349] on span "Download Transcript" at bounding box center [447, 350] width 45 height 9
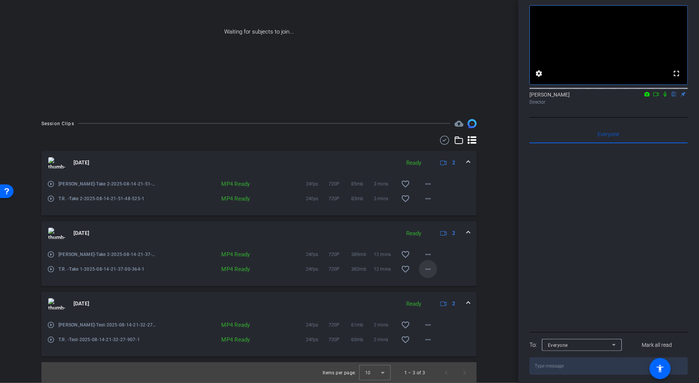
click at [430, 265] on mat-icon "more_horiz" at bounding box center [427, 268] width 9 height 9
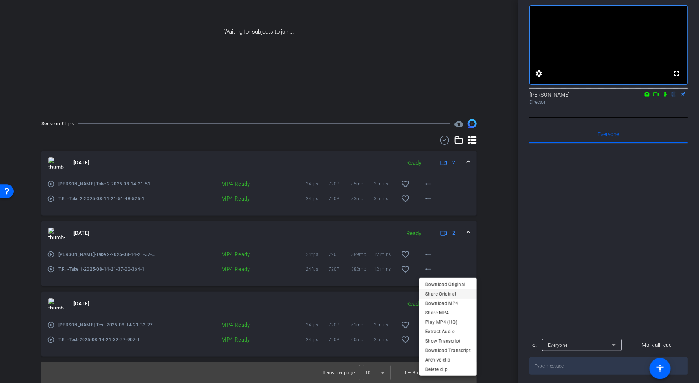
click at [450, 298] on span "Share Original" at bounding box center [447, 293] width 45 height 9
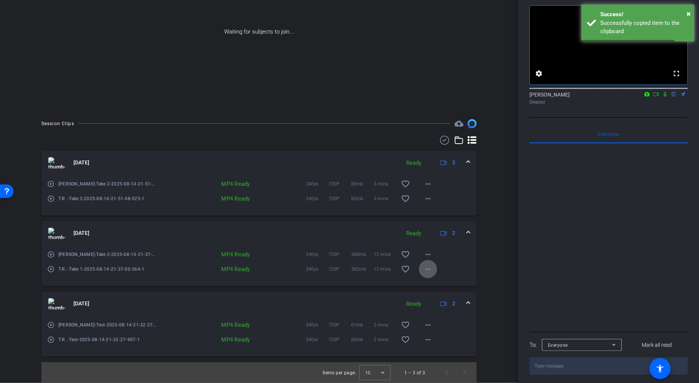
click at [433, 269] on span at bounding box center [428, 269] width 18 height 18
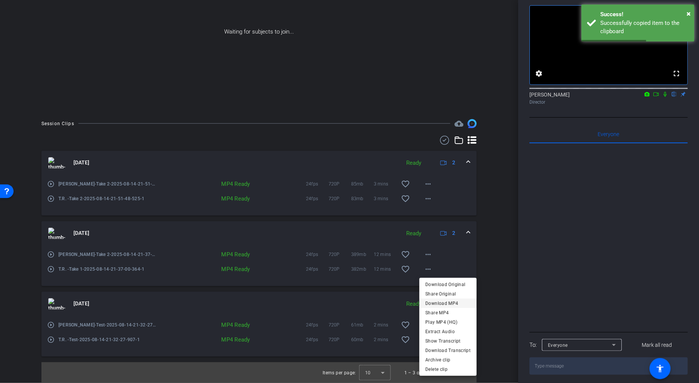
click at [451, 303] on span "Download MP4" at bounding box center [447, 303] width 45 height 9
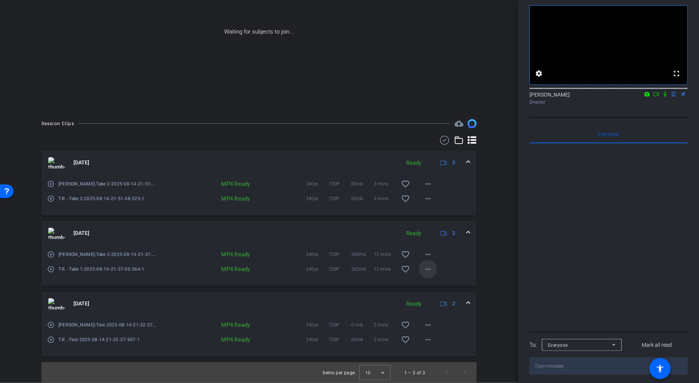
click at [428, 272] on mat-icon "more_horiz" at bounding box center [427, 268] width 9 height 9
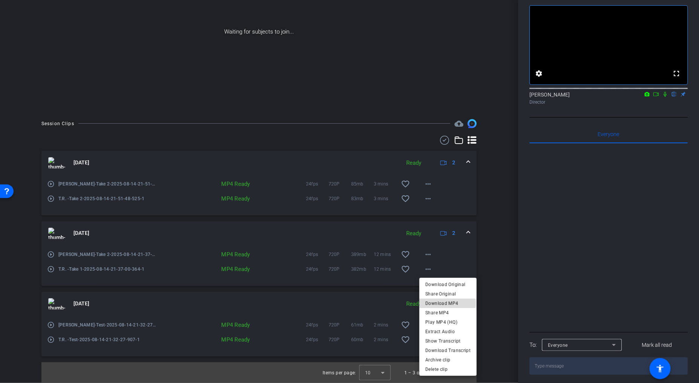
click at [446, 303] on span "Download MP4" at bounding box center [447, 303] width 45 height 9
